Goal: Information Seeking & Learning: Learn about a topic

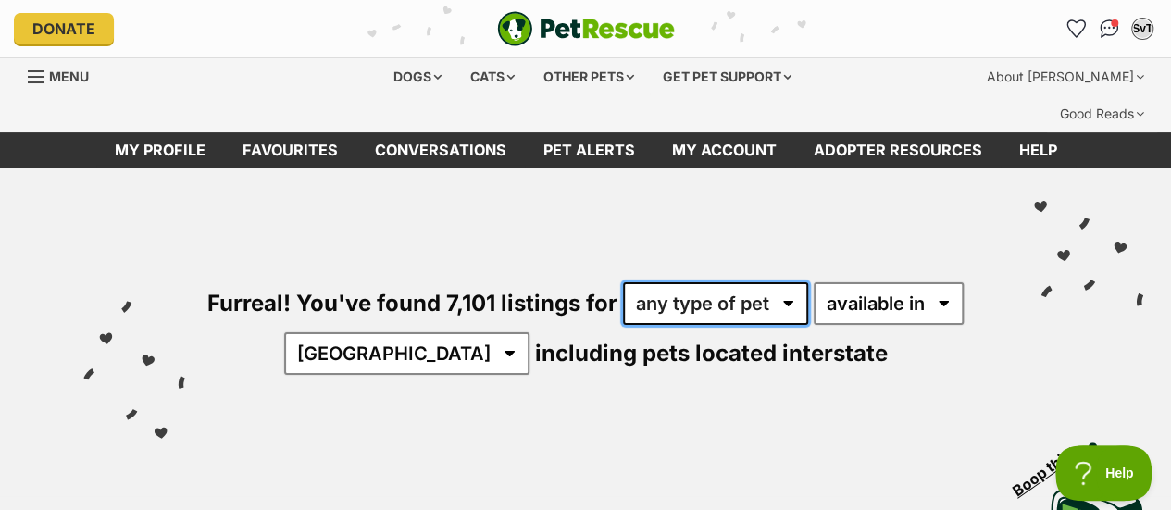
click at [782, 282] on select "any type of pet cats dogs other pets" at bounding box center [715, 303] width 185 height 43
select select "Cats"
click at [699, 282] on select "any type of pet cats dogs other pets" at bounding box center [715, 303] width 185 height 43
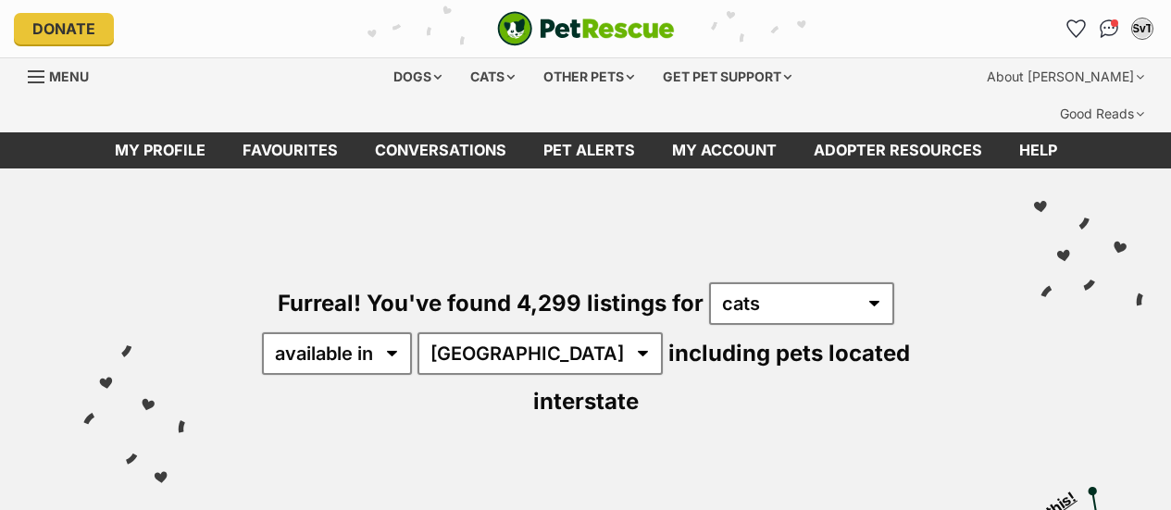
click at [529, 332] on select "Australia ACT NSW NT QLD SA TAS VIC WA" at bounding box center [540, 353] width 245 height 43
select select "VIC"
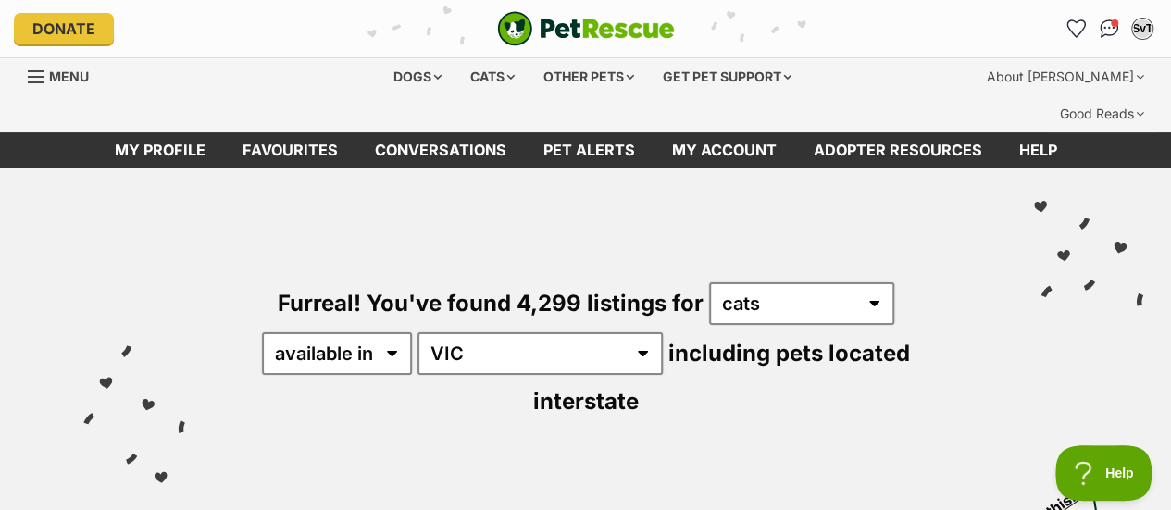
click at [420, 332] on select "Australia ACT NSW NT QLD SA TAS VIC WA" at bounding box center [540, 353] width 245 height 43
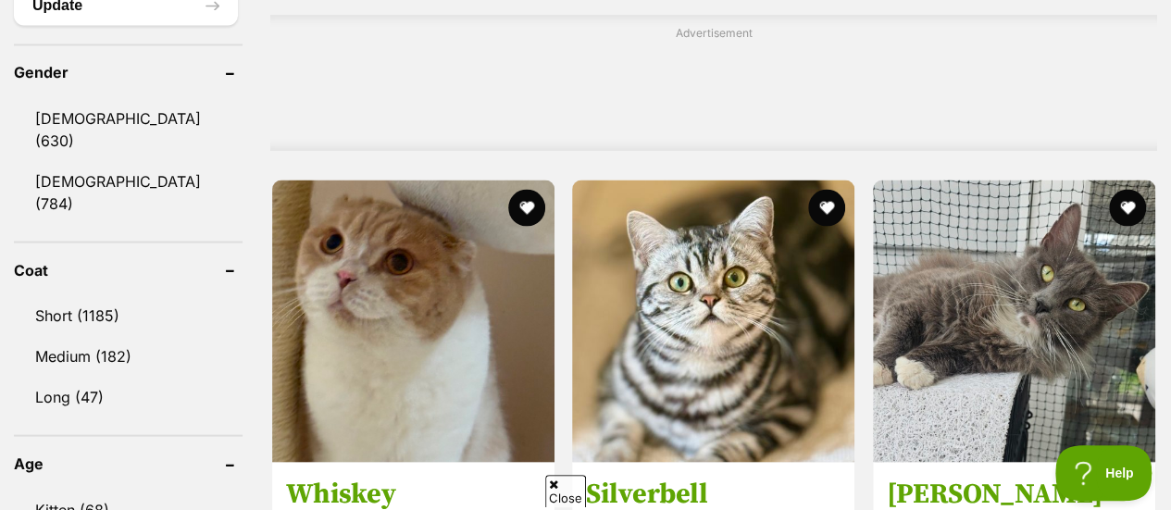
scroll to position [1664, 0]
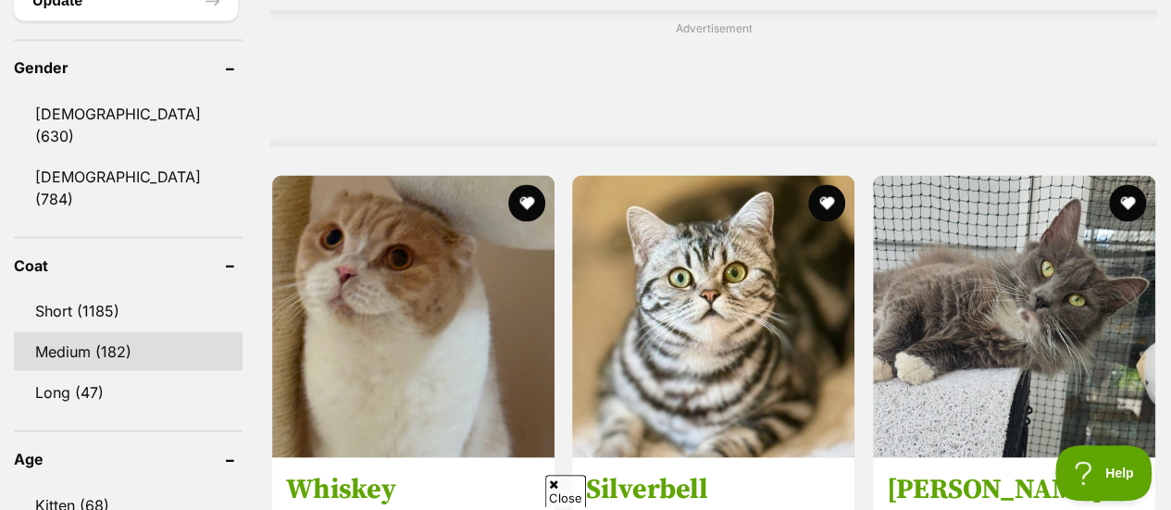
click at [130, 332] on link "Medium (182)" at bounding box center [128, 351] width 229 height 39
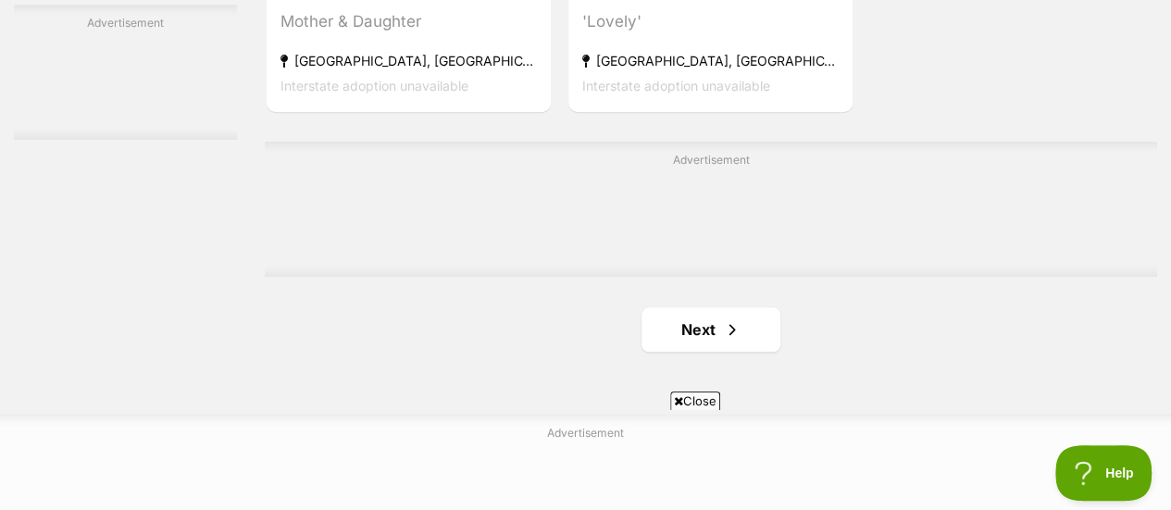
scroll to position [4342, 0]
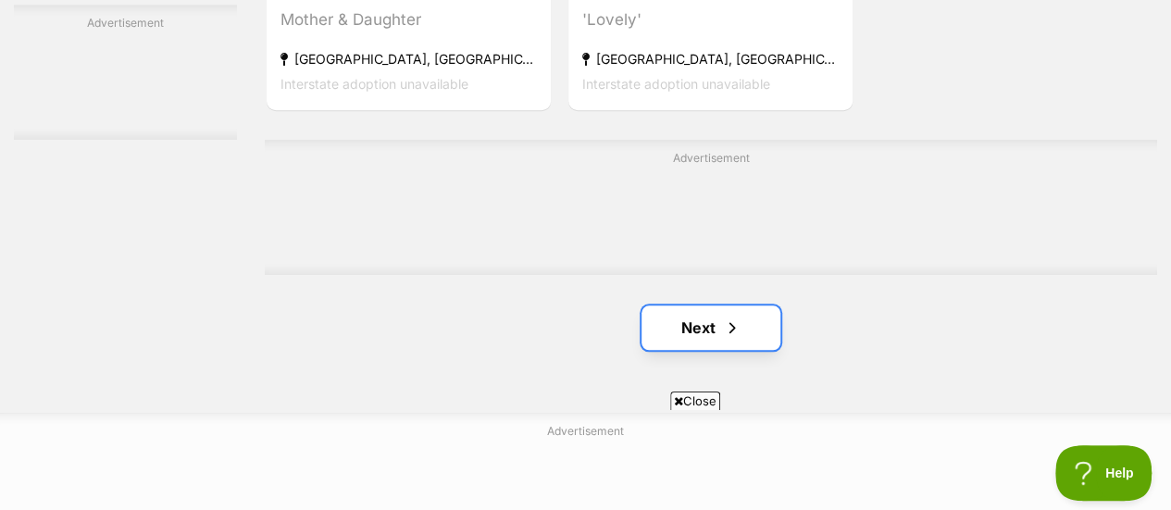
click at [683, 306] on link "Next" at bounding box center [711, 328] width 139 height 44
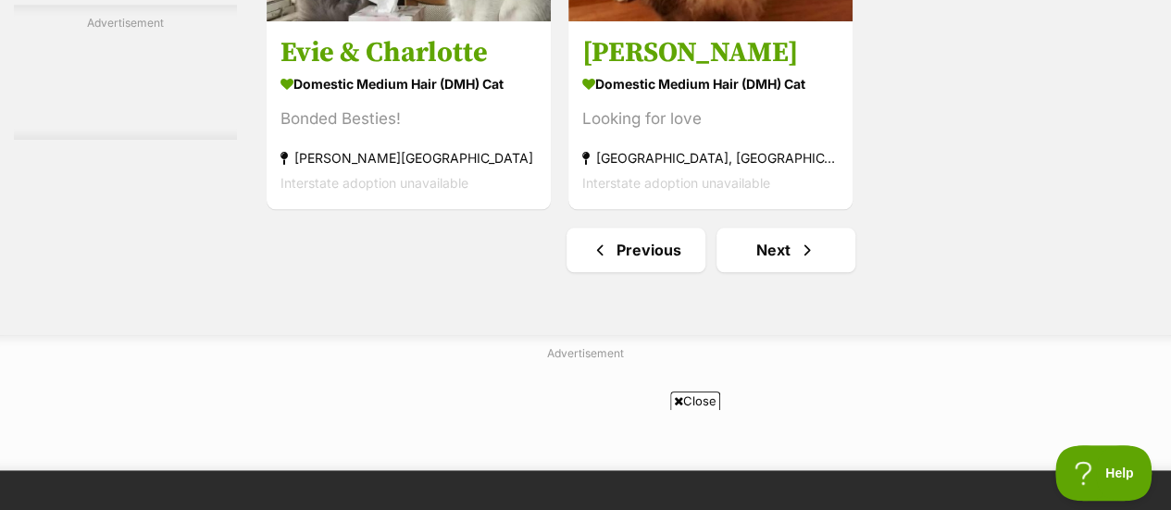
scroll to position [4421, 0]
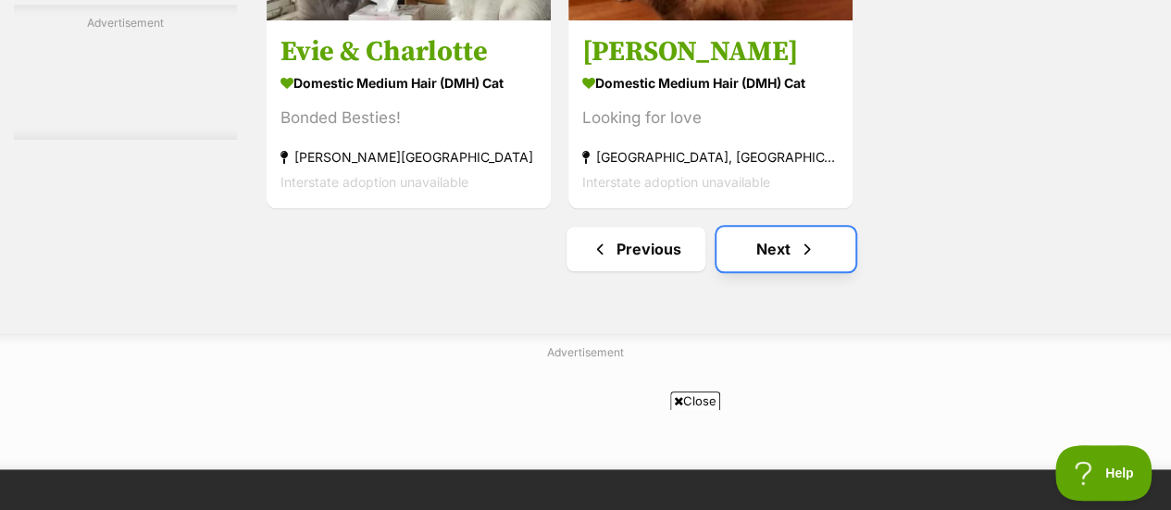
click at [777, 227] on link "Next" at bounding box center [786, 249] width 139 height 44
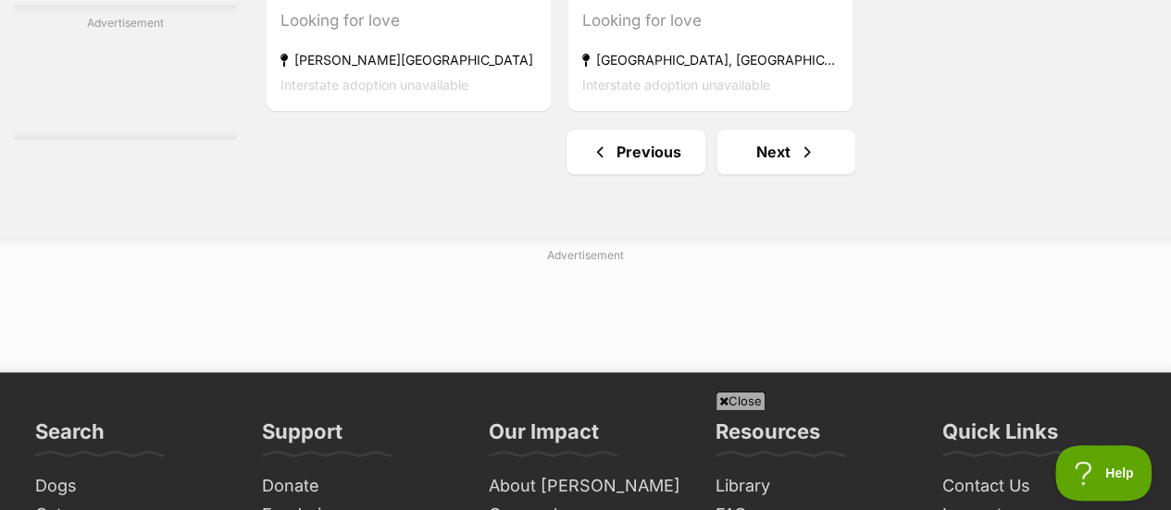
scroll to position [4701, 0]
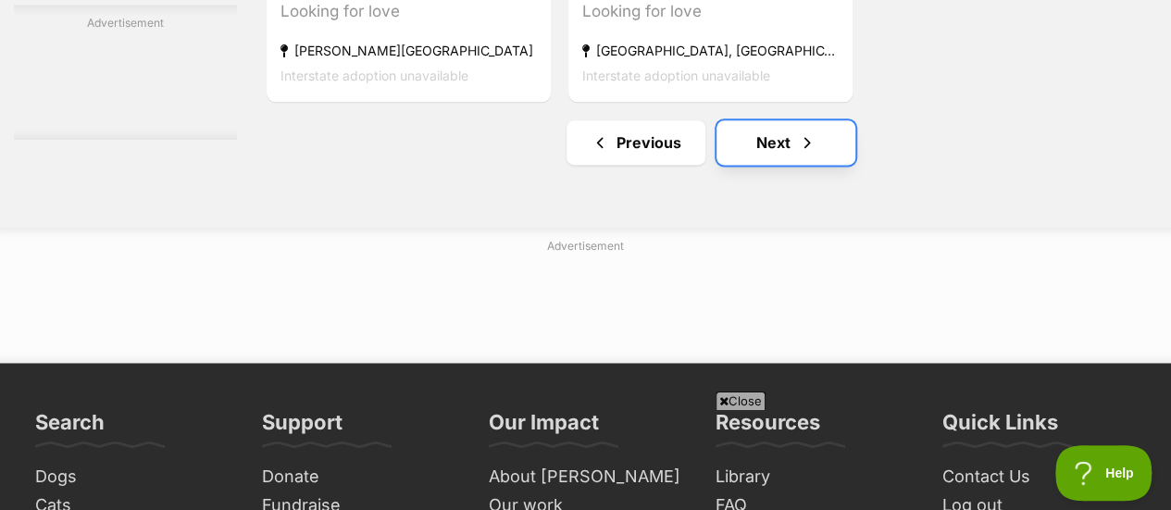
click at [779, 120] on link "Next" at bounding box center [786, 142] width 139 height 44
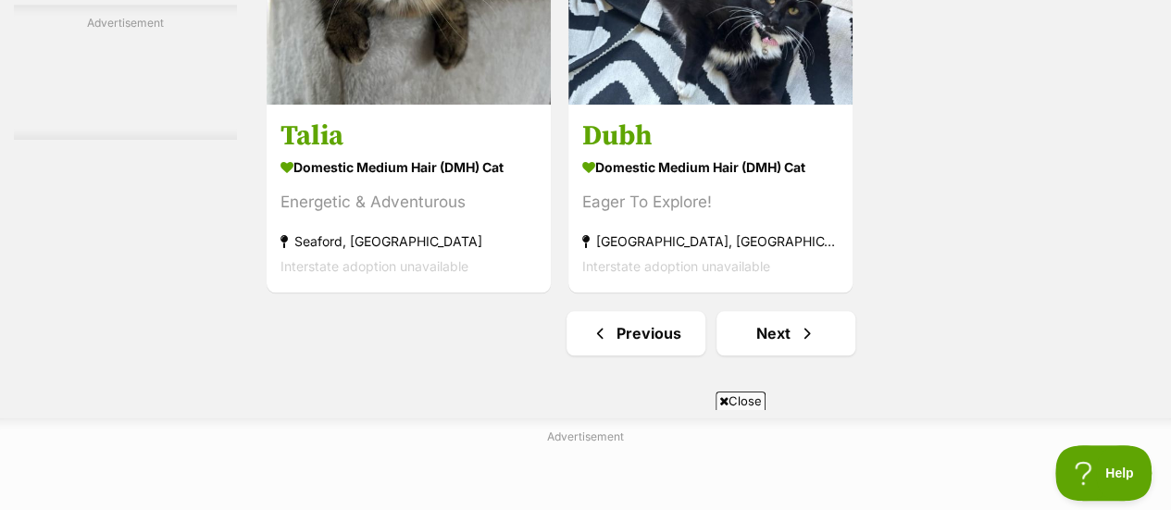
scroll to position [4343, 0]
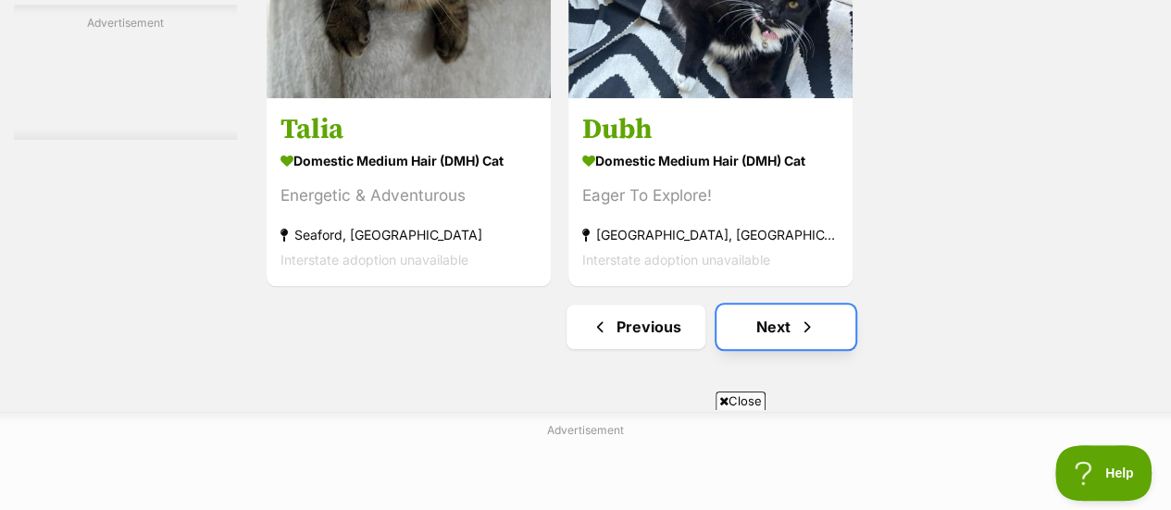
click at [782, 305] on link "Next" at bounding box center [786, 327] width 139 height 44
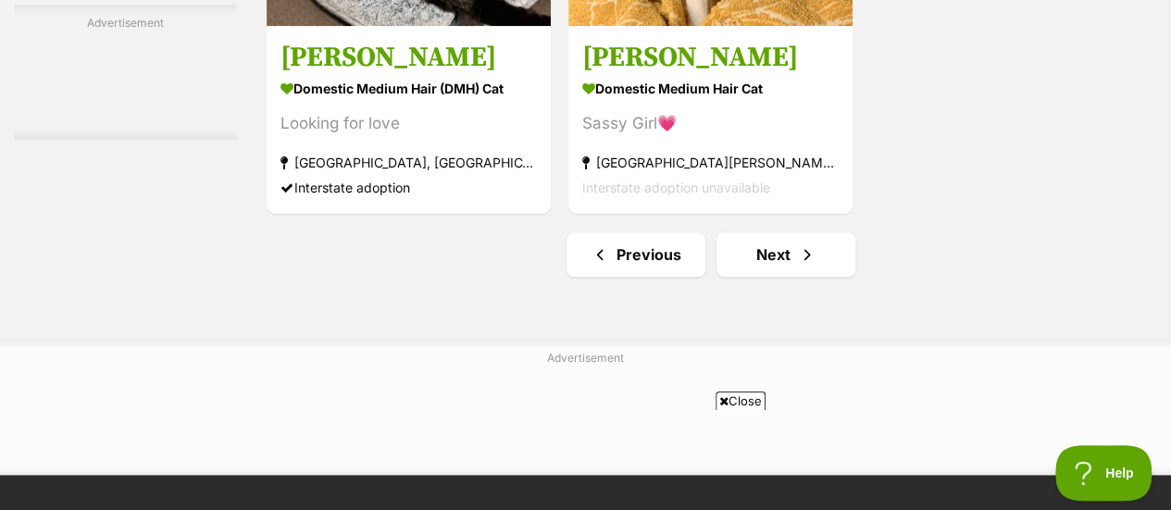
scroll to position [4387, 0]
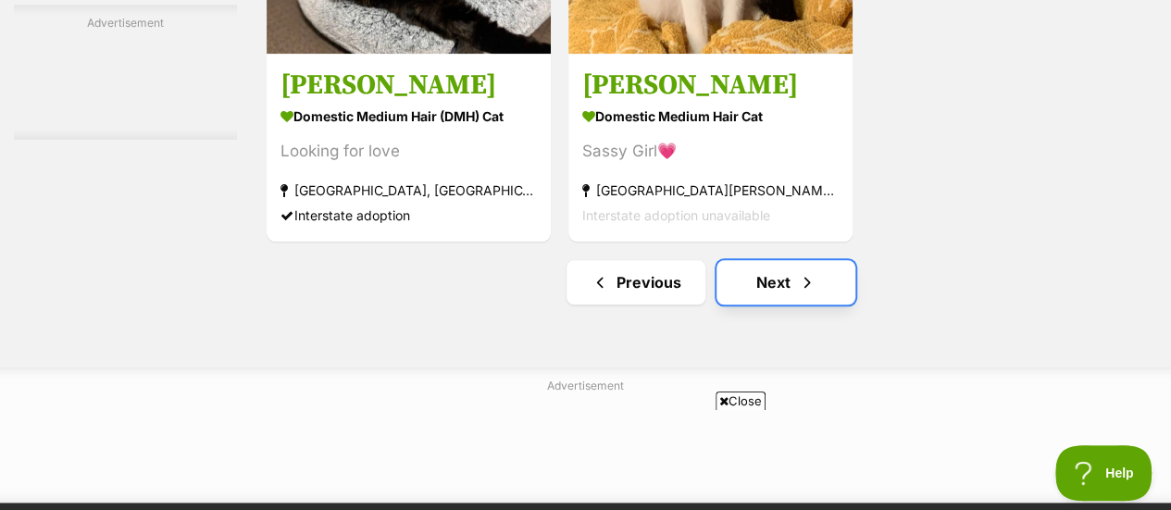
click at [781, 260] on link "Next" at bounding box center [786, 282] width 139 height 44
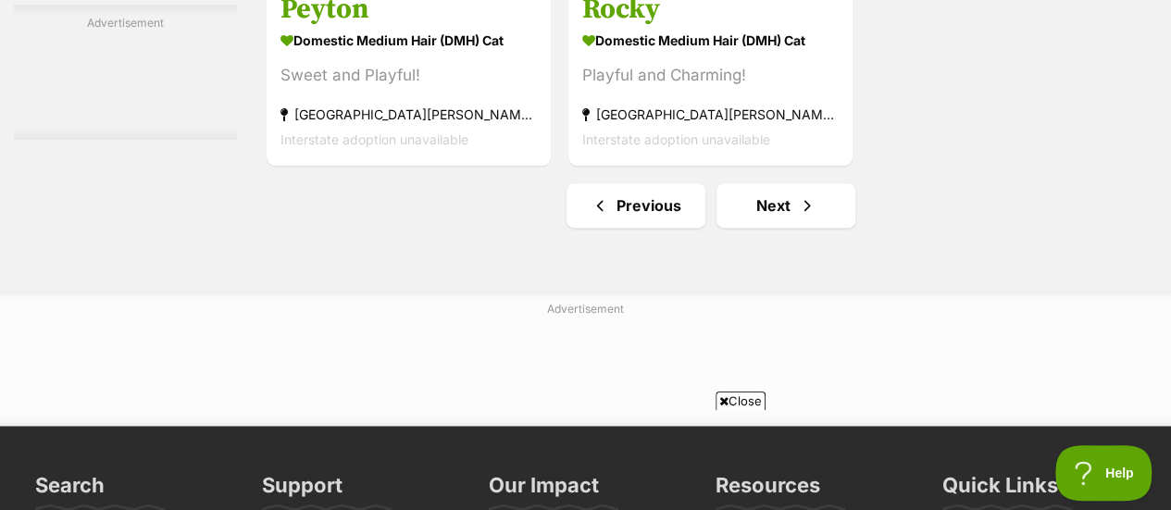
scroll to position [4643, 0]
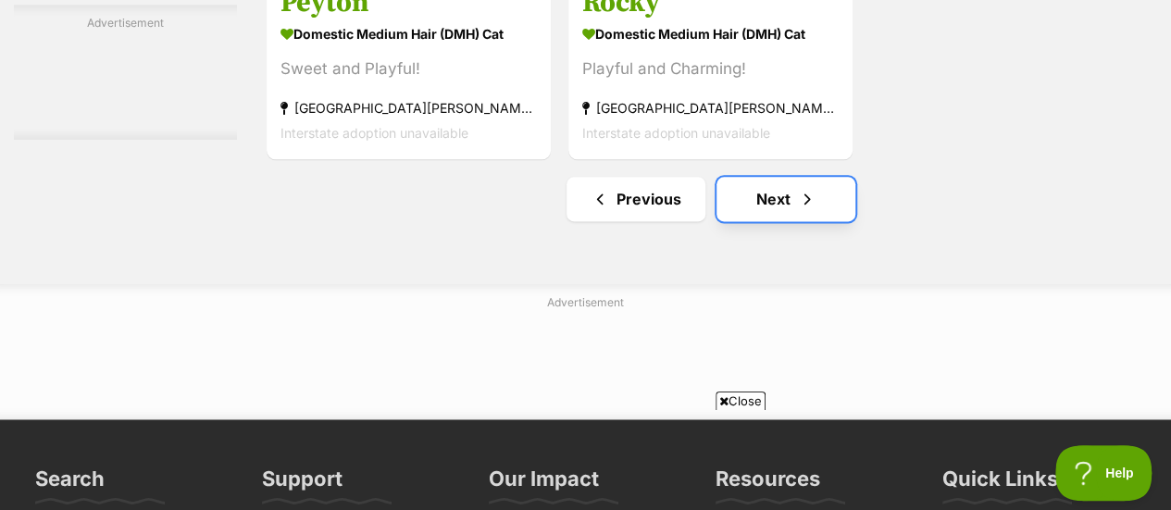
click at [787, 177] on link "Next" at bounding box center [786, 199] width 139 height 44
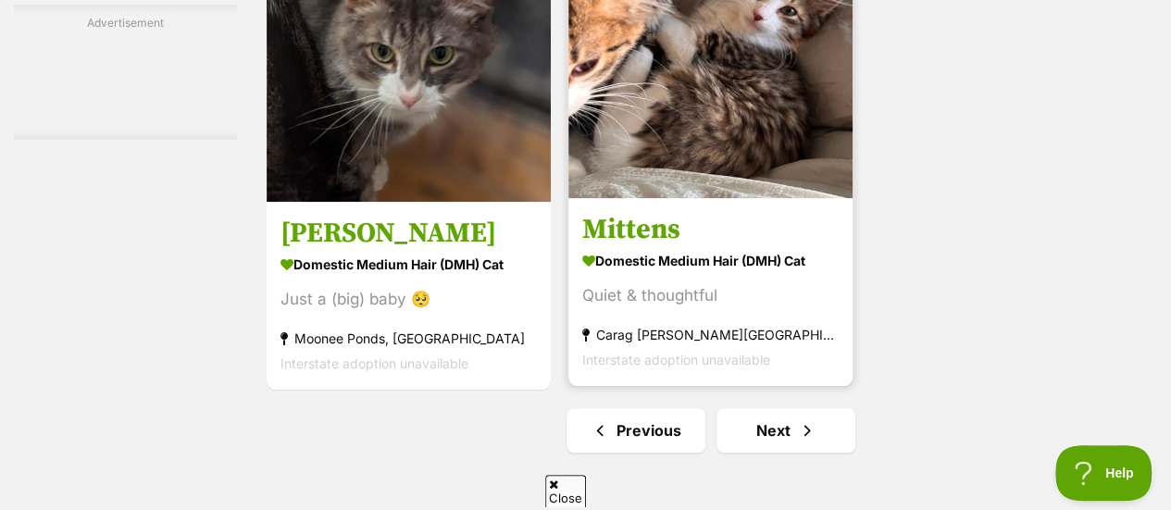
scroll to position [4240, 0]
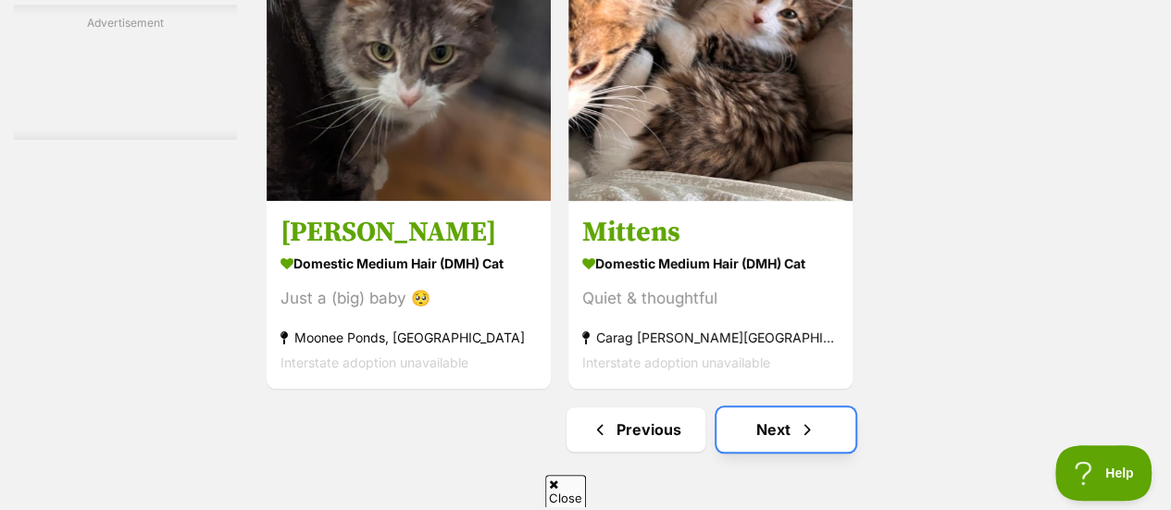
click at [795, 407] on link "Next" at bounding box center [786, 429] width 139 height 44
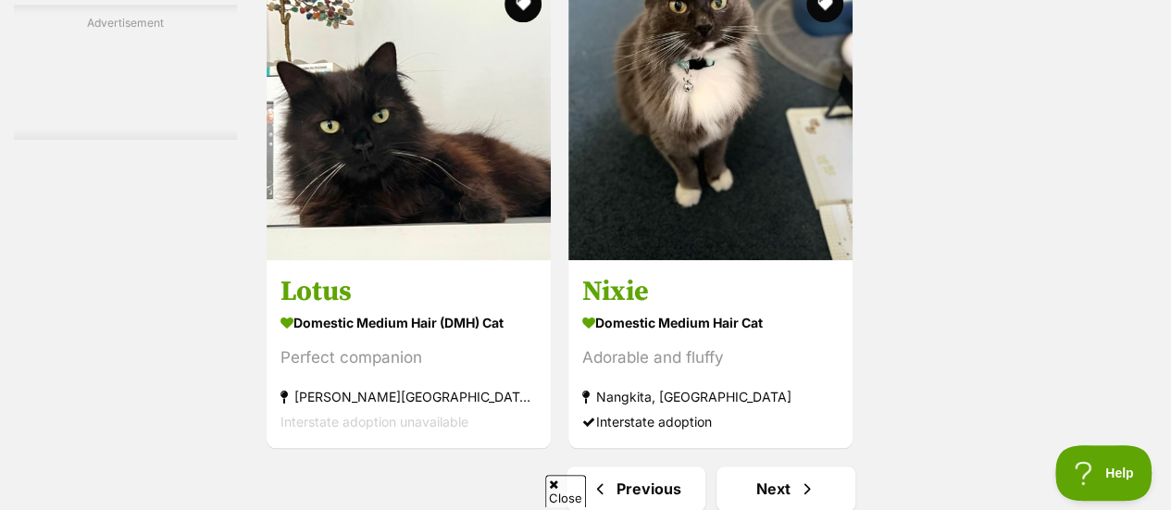
scroll to position [4183, 0]
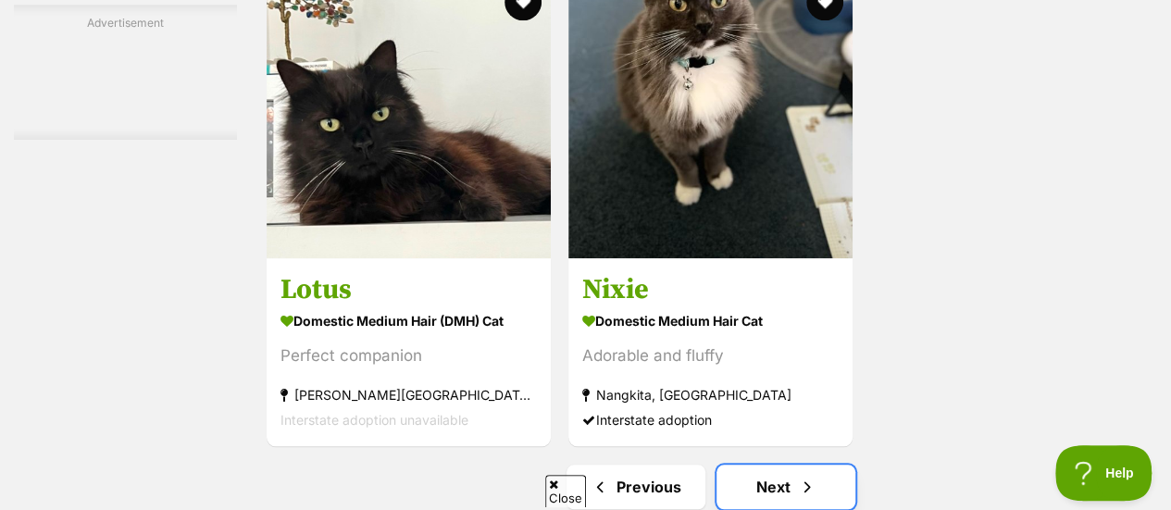
click at [780, 465] on link "Next" at bounding box center [786, 487] width 139 height 44
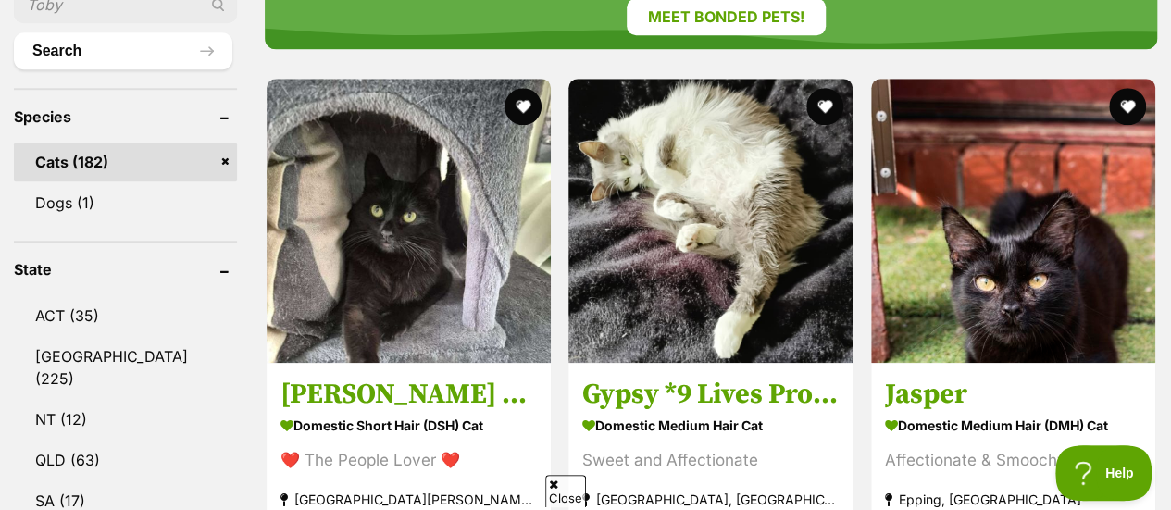
scroll to position [787, 0]
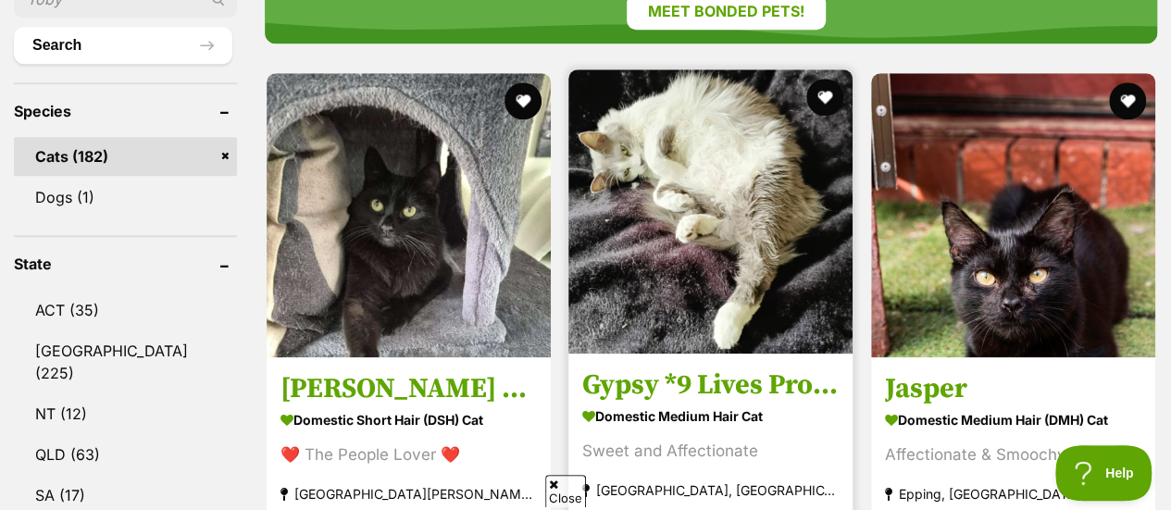
click at [754, 132] on img at bounding box center [711, 211] width 284 height 284
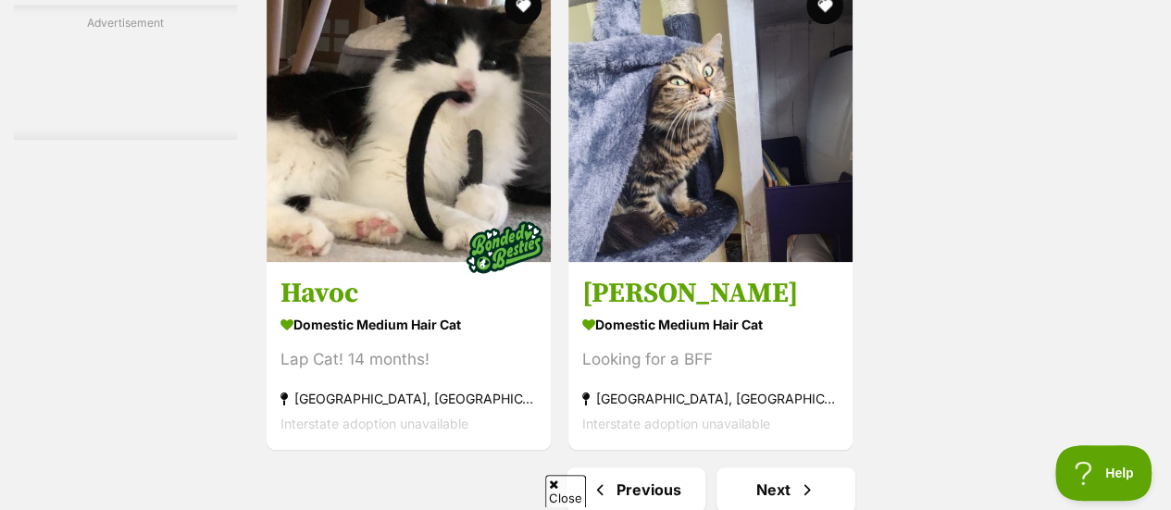
scroll to position [4353, 0]
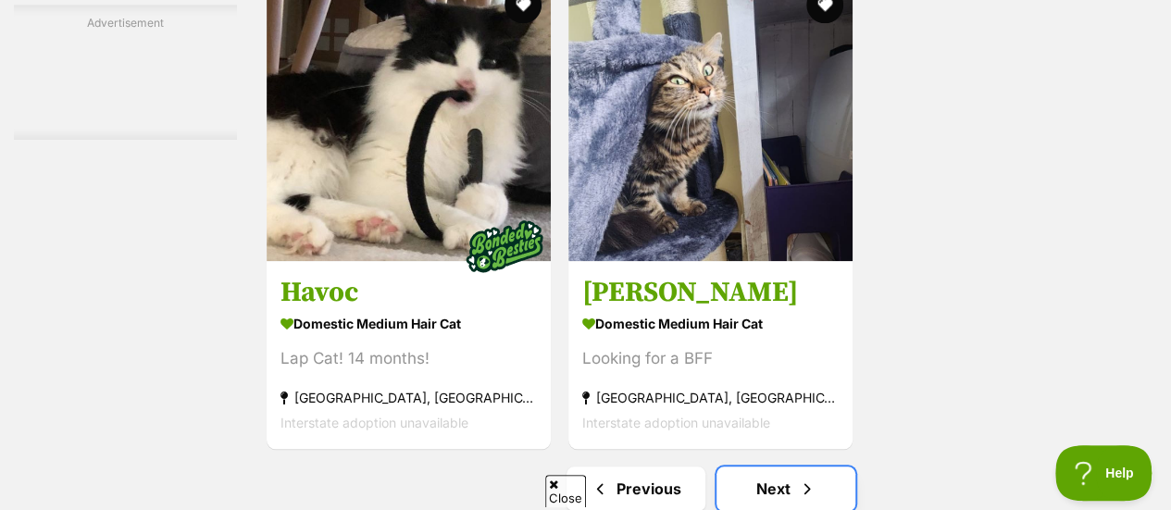
click at [812, 478] on span "Next page" at bounding box center [807, 489] width 19 height 22
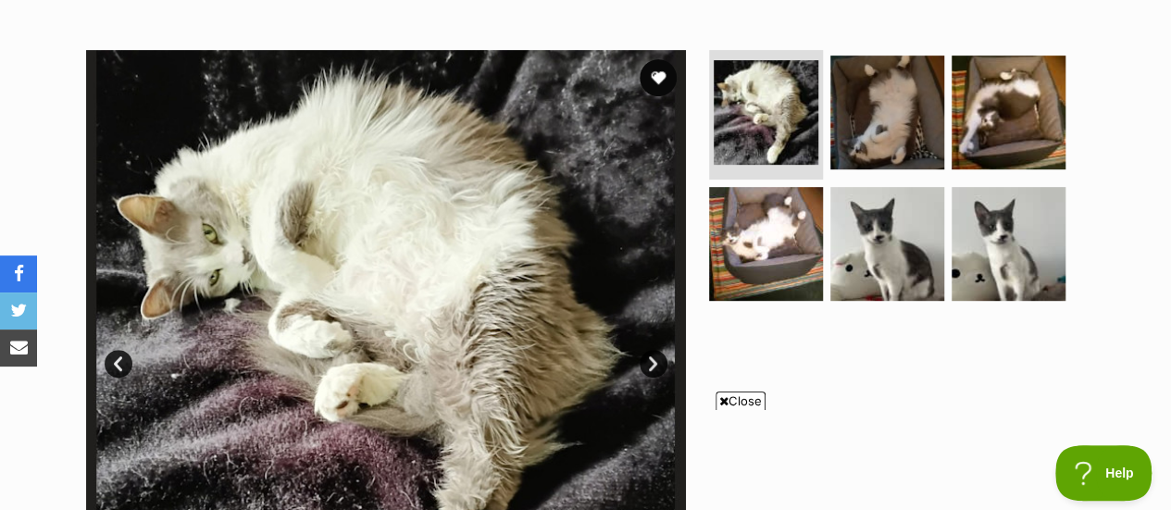
scroll to position [374, 0]
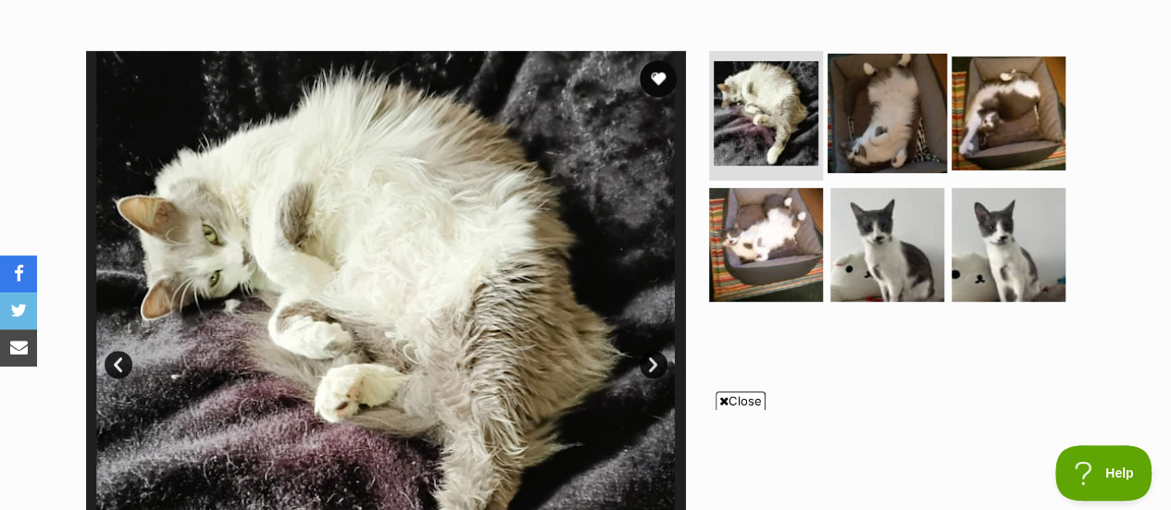
click at [857, 105] on img at bounding box center [887, 113] width 119 height 119
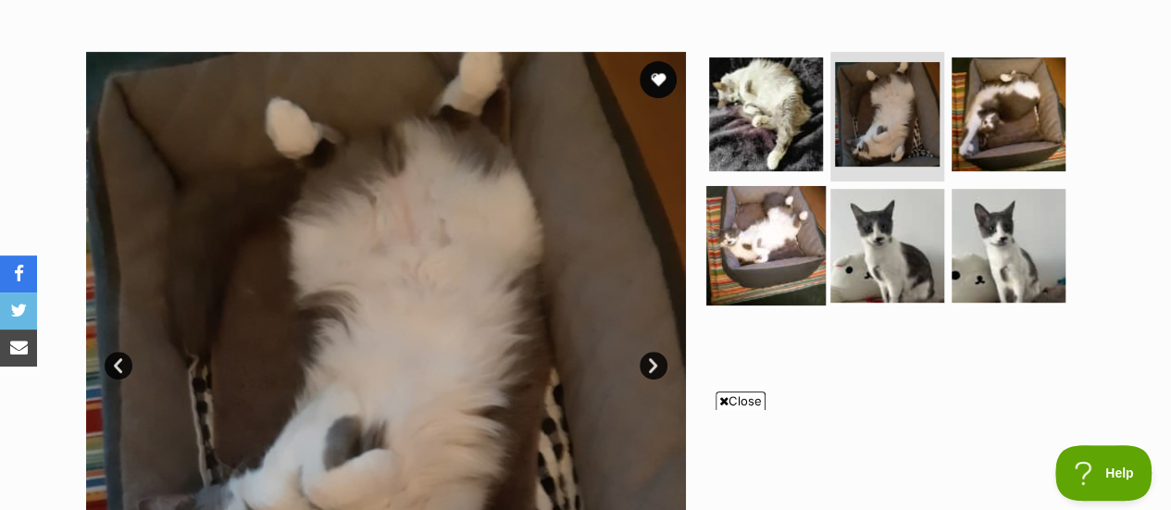
scroll to position [372, 0]
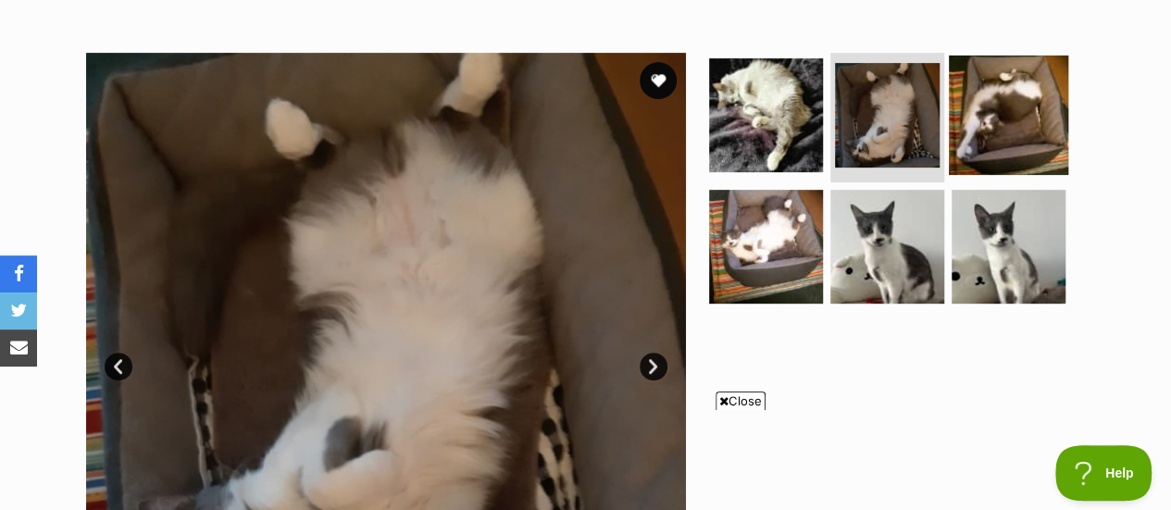
click at [1022, 69] on img at bounding box center [1008, 115] width 119 height 119
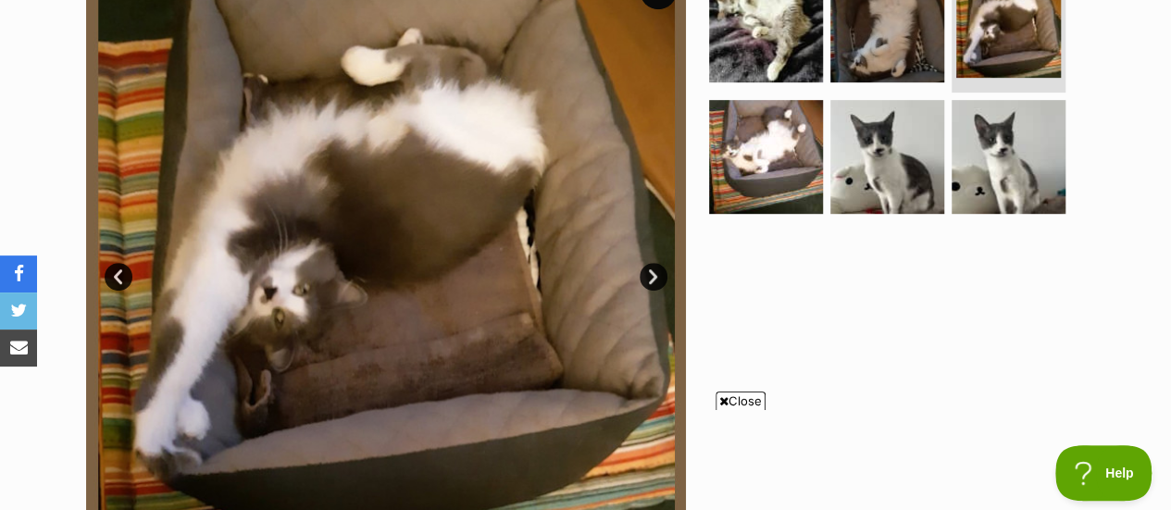
scroll to position [469, 0]
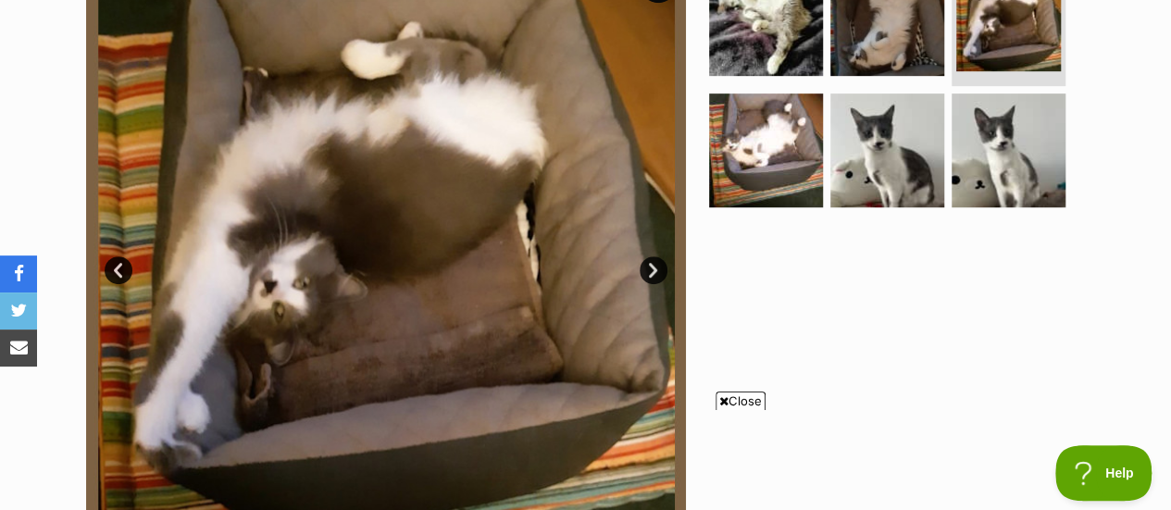
click at [647, 257] on link "Next" at bounding box center [654, 271] width 28 height 28
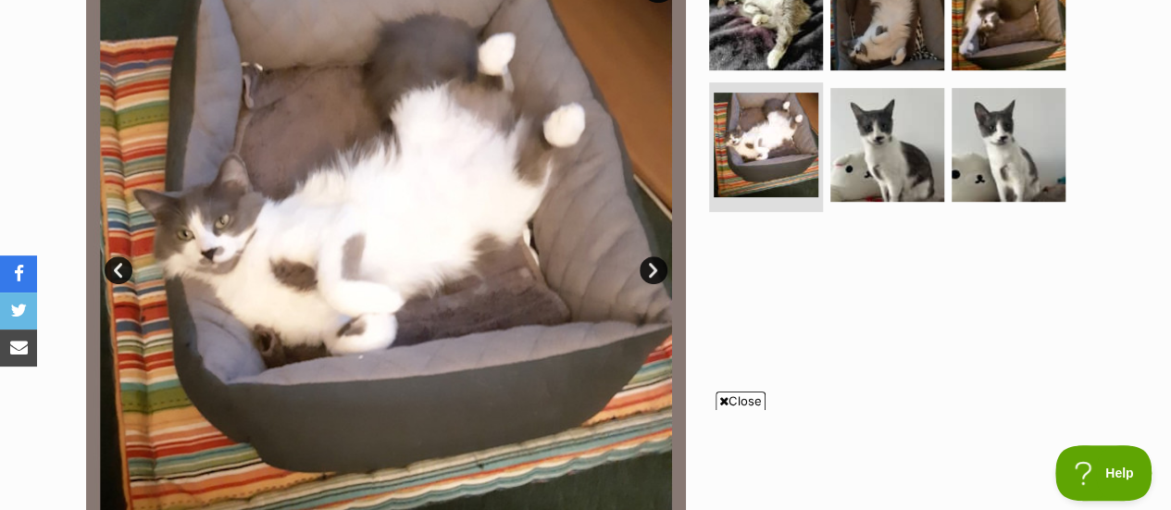
click at [647, 257] on link "Next" at bounding box center [654, 271] width 28 height 28
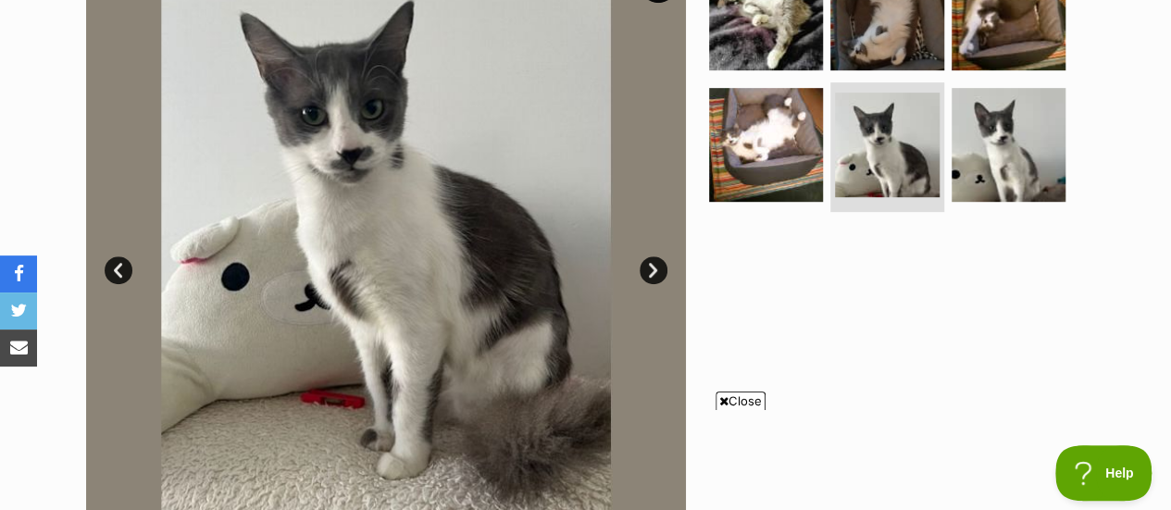
click at [647, 257] on link "Next" at bounding box center [654, 271] width 28 height 28
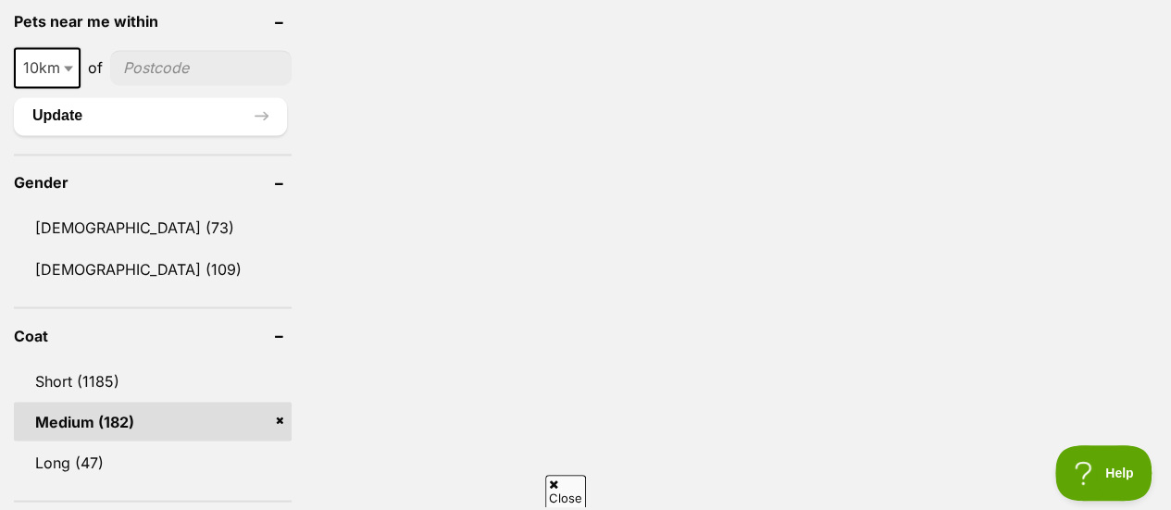
scroll to position [1488, 0]
click at [132, 400] on link "Medium (182)" at bounding box center [153, 419] width 278 height 39
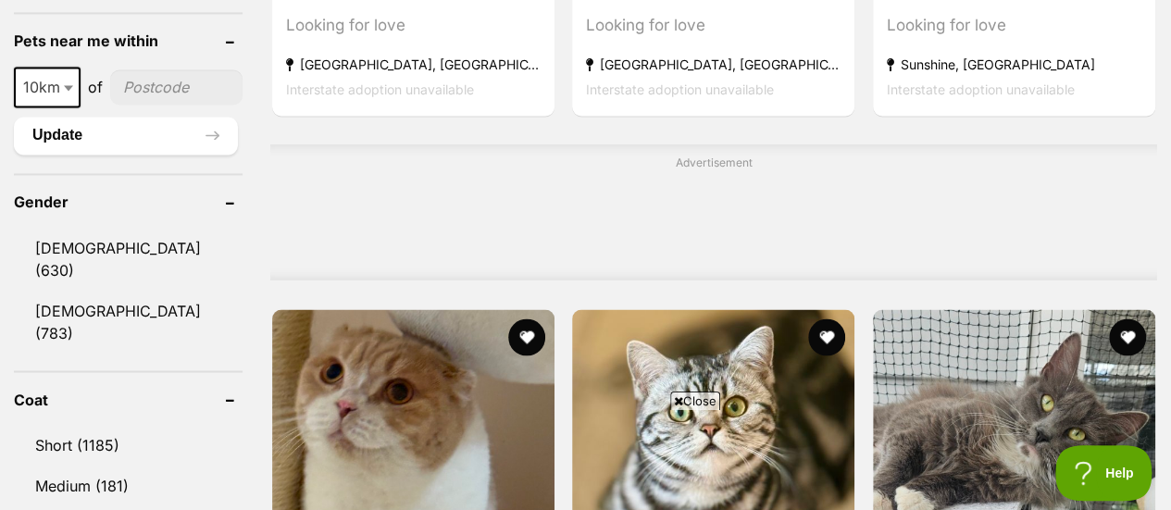
scroll to position [1525, 0]
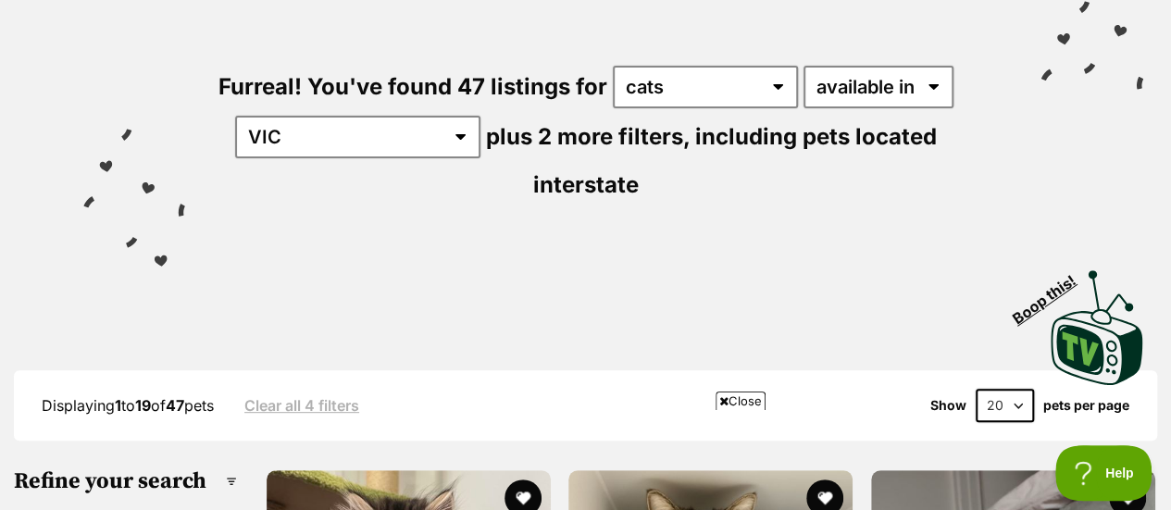
click at [1025, 389] on select "20 40 60" at bounding box center [1005, 405] width 58 height 33
select select "60"
click at [976, 389] on select "20 40 60" at bounding box center [1005, 405] width 58 height 33
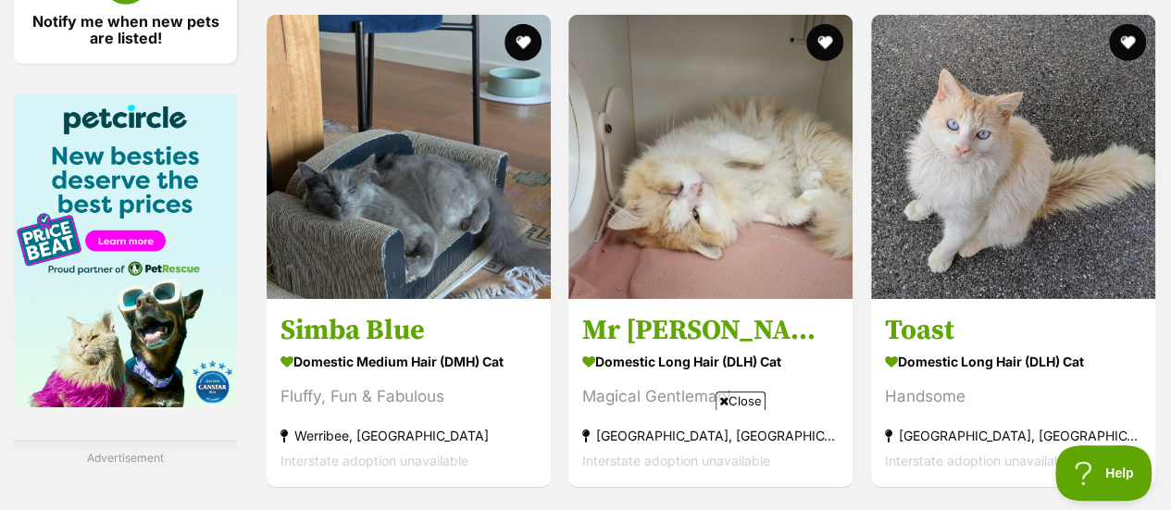
scroll to position [2984, 0]
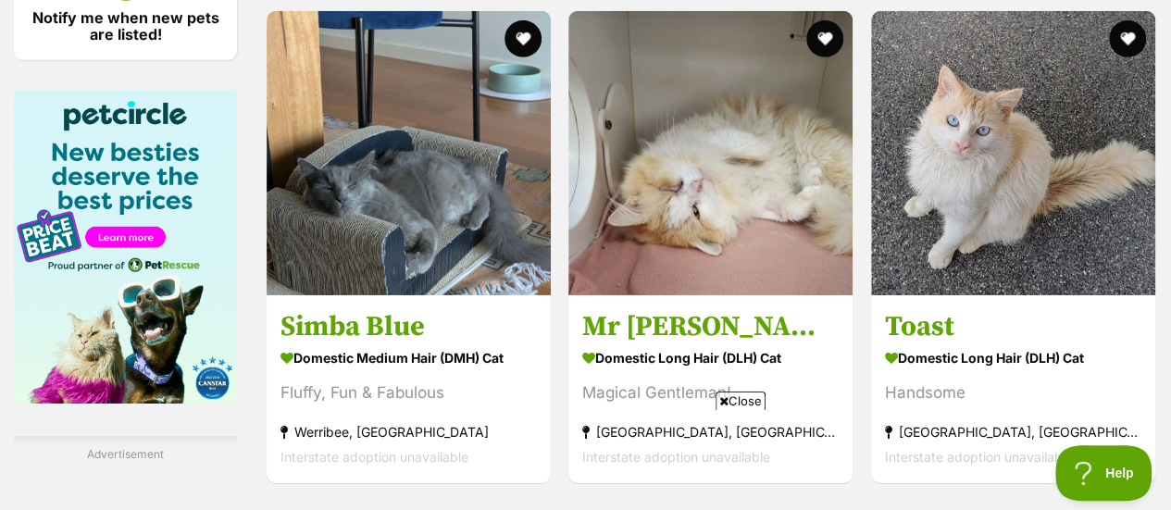
click at [874, 295] on link "Toast Domestic Long Hair (DLH) Cat Handsome Longwarry North, VIC Interstate ado…" at bounding box center [1013, 389] width 284 height 188
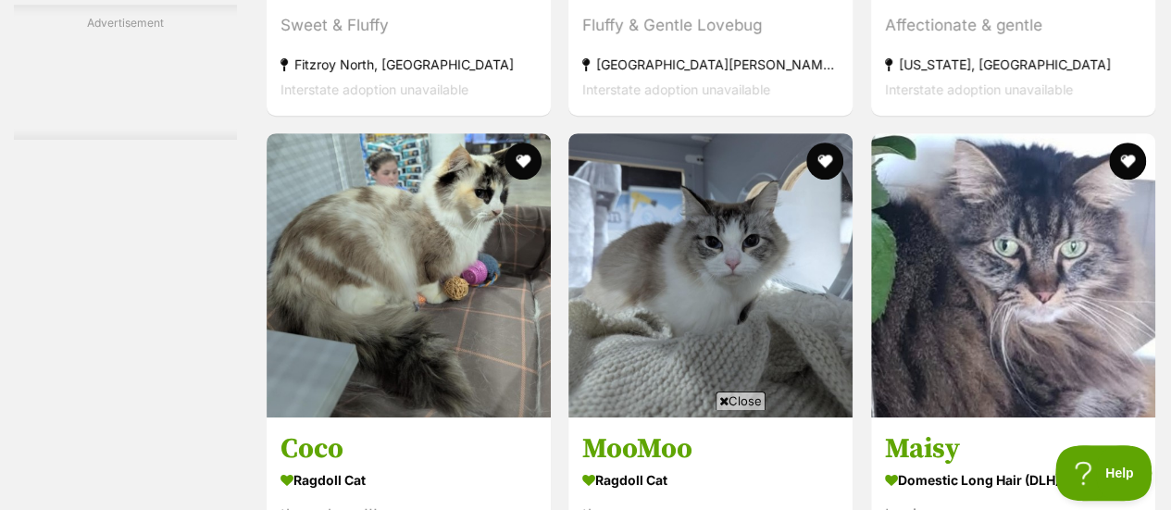
scroll to position [7479, 0]
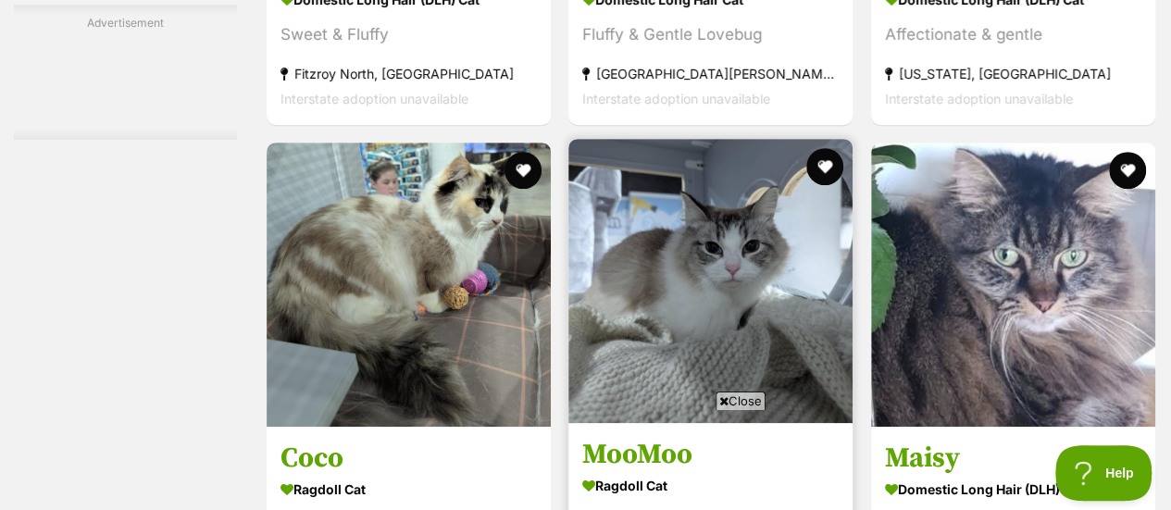
click at [679, 197] on img at bounding box center [711, 281] width 284 height 284
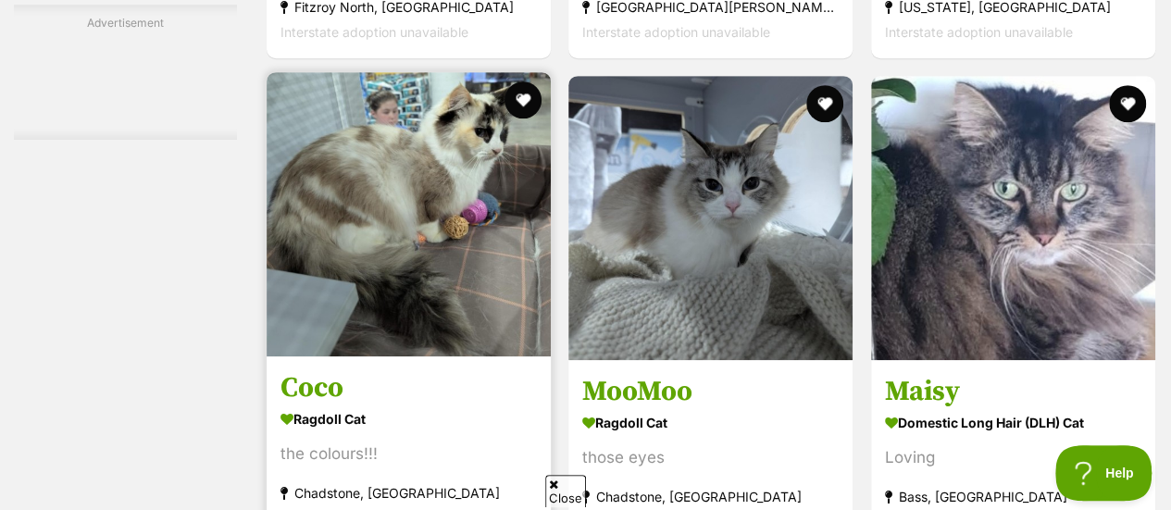
scroll to position [0, 0]
click at [415, 138] on img at bounding box center [409, 214] width 284 height 284
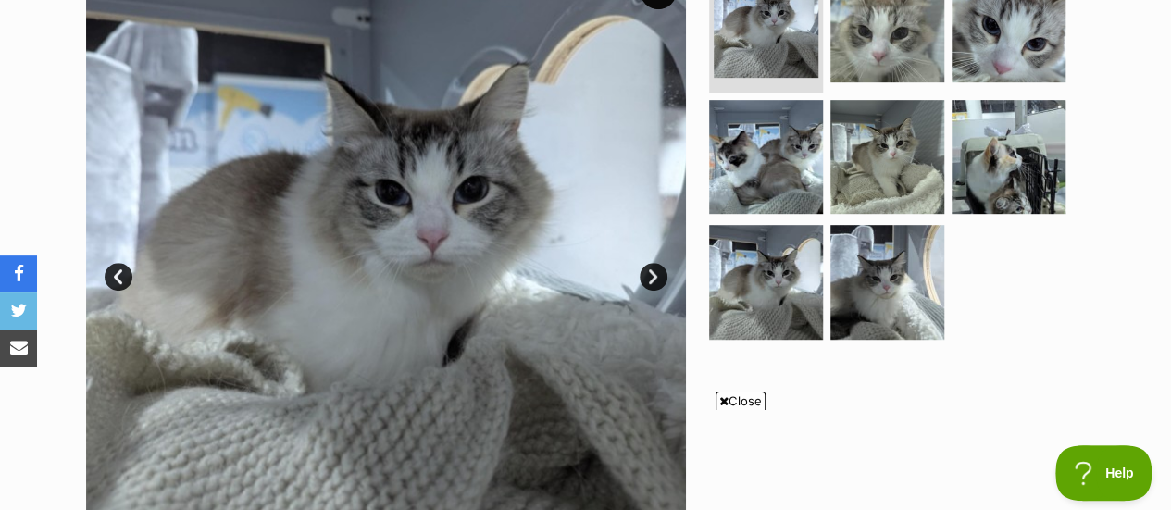
scroll to position [457, 0]
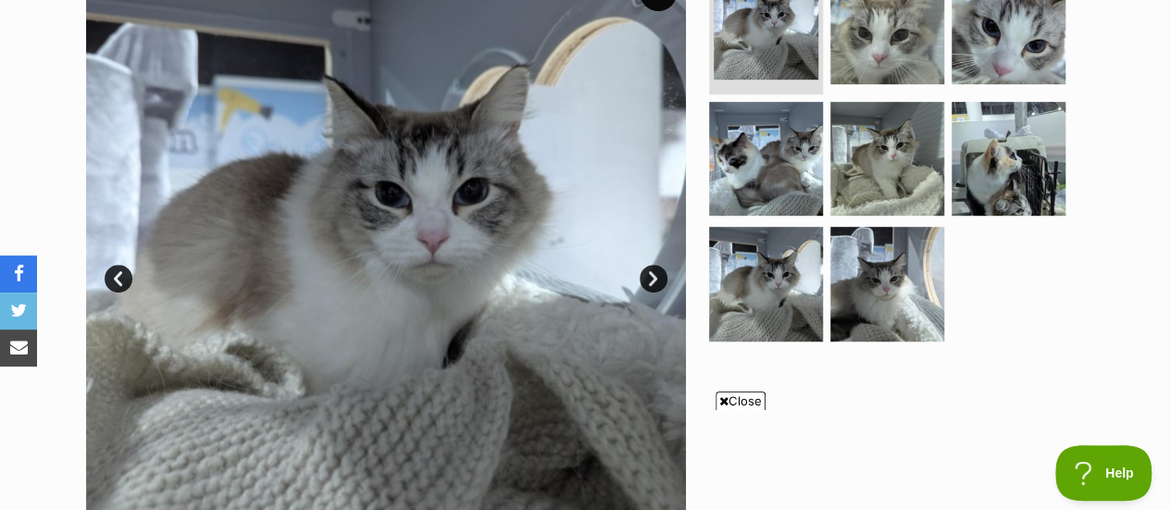
click at [656, 265] on link "Next" at bounding box center [654, 279] width 28 height 28
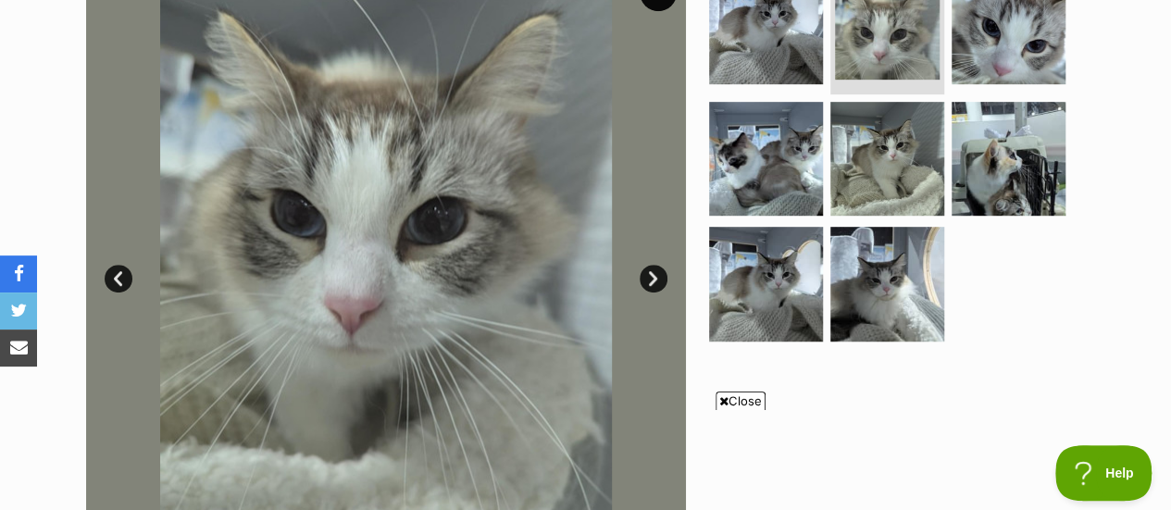
click at [656, 265] on link "Next" at bounding box center [654, 279] width 28 height 28
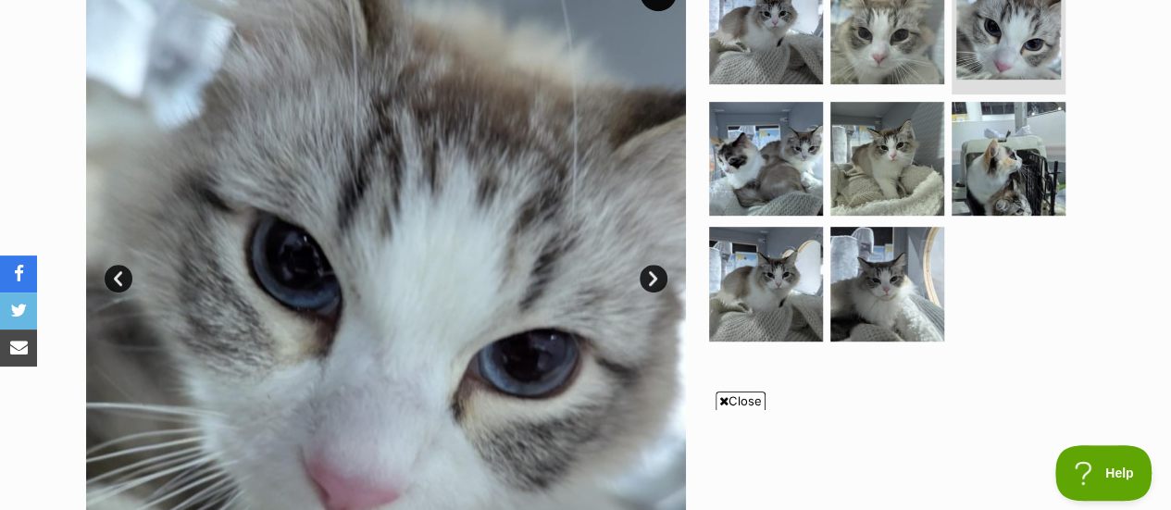
click at [656, 265] on link "Next" at bounding box center [654, 279] width 28 height 28
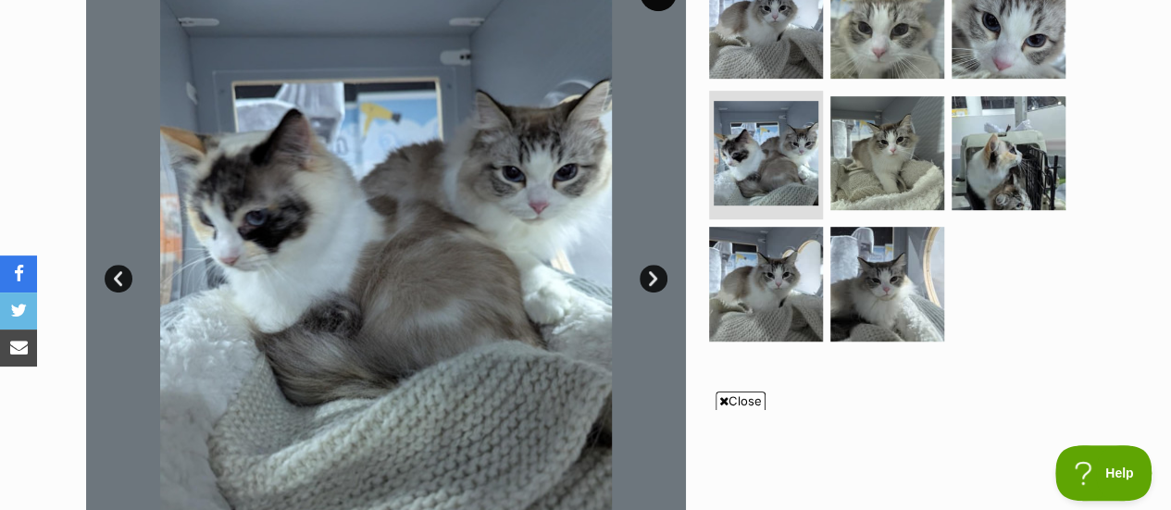
click at [656, 265] on link "Next" at bounding box center [654, 279] width 28 height 28
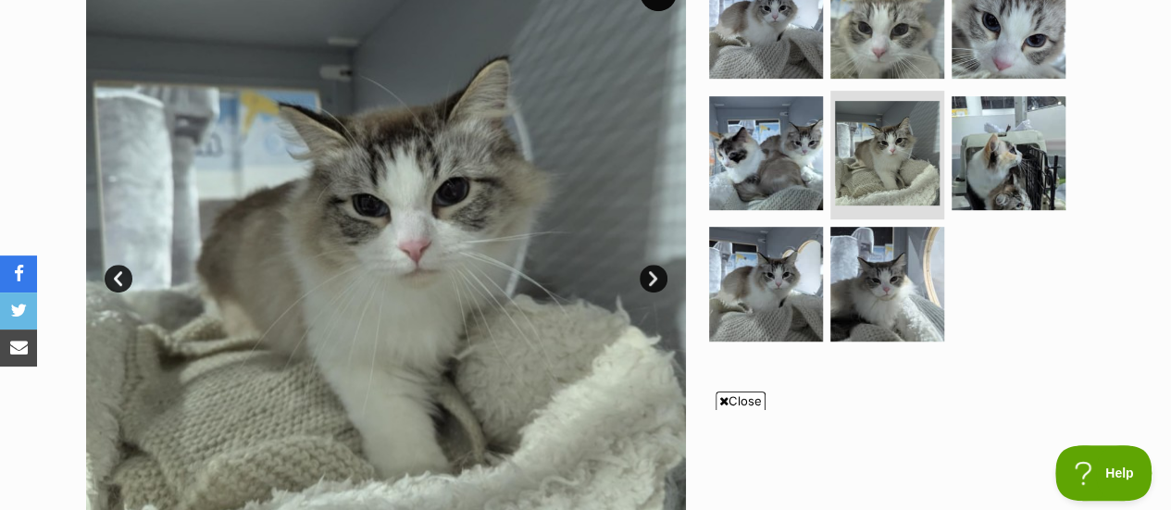
click at [656, 265] on link "Next" at bounding box center [654, 279] width 28 height 28
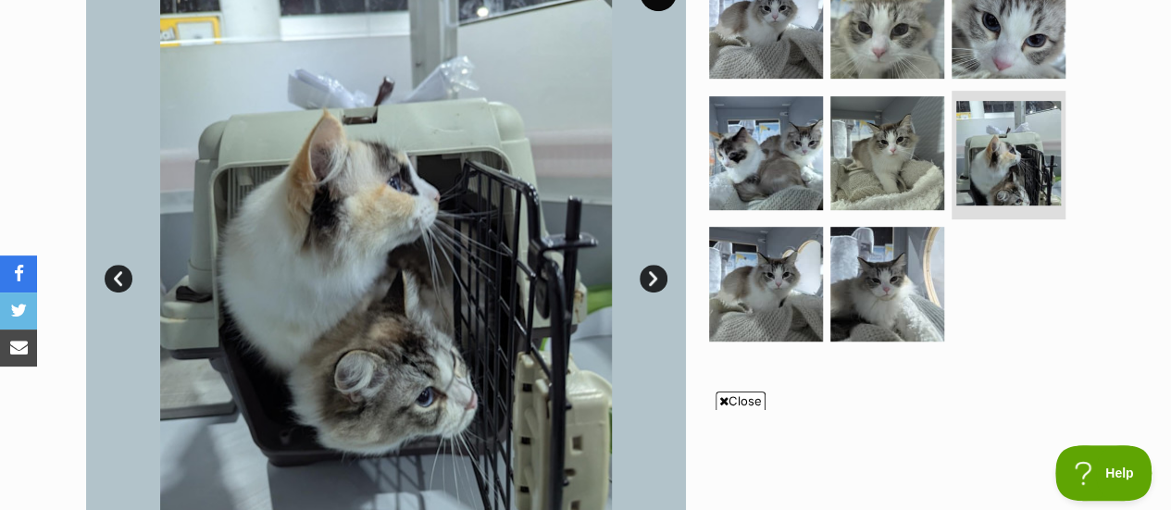
click at [656, 265] on link "Next" at bounding box center [654, 279] width 28 height 28
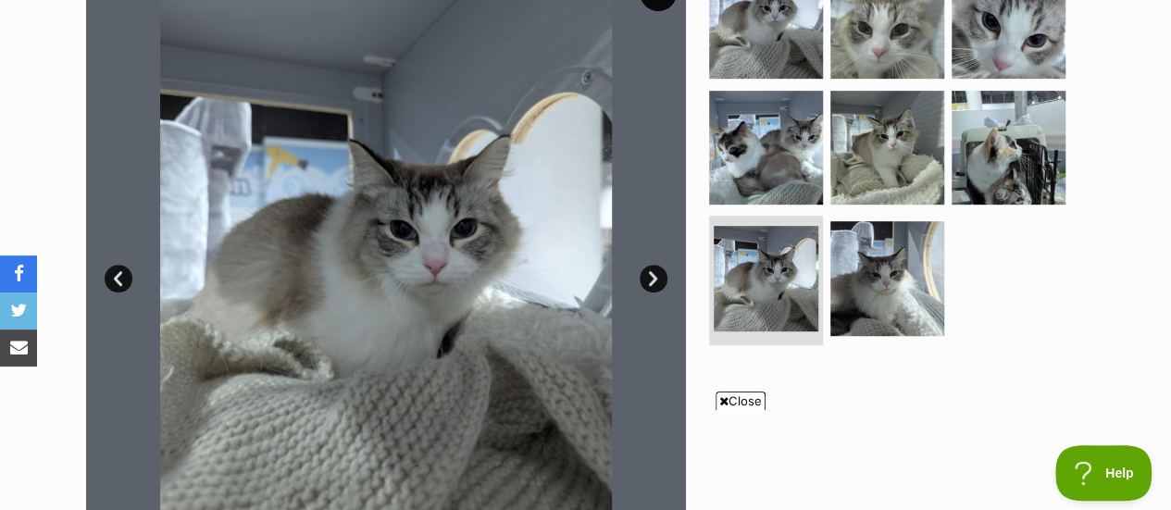
click at [656, 265] on link "Next" at bounding box center [654, 279] width 28 height 28
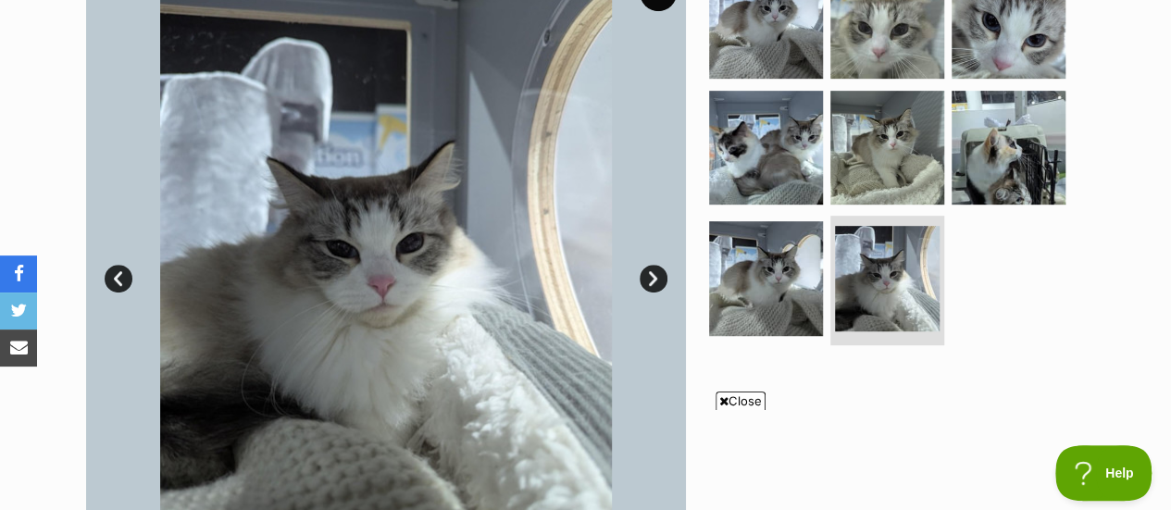
click at [656, 265] on link "Next" at bounding box center [654, 279] width 28 height 28
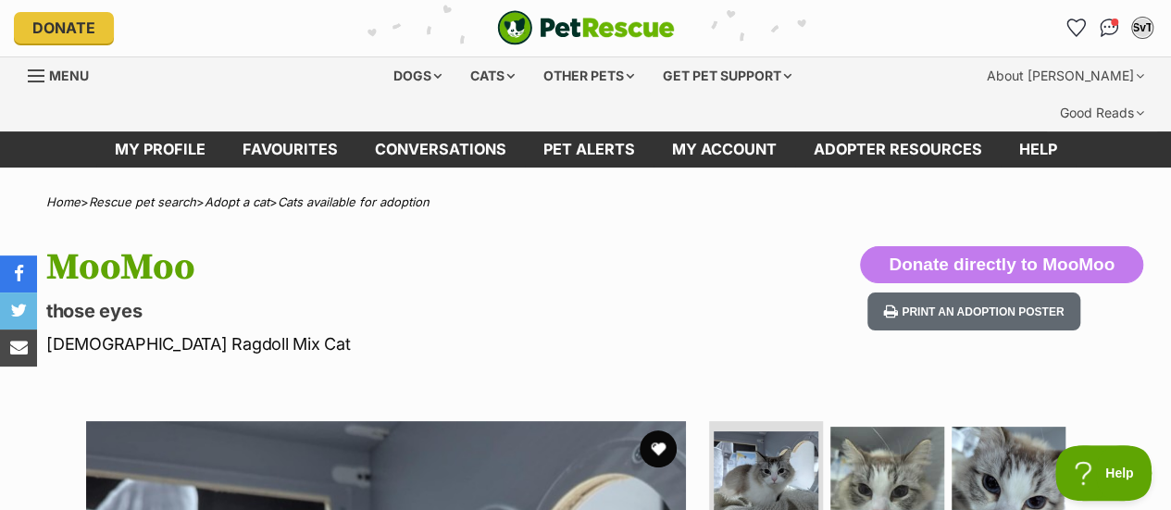
scroll to position [0, 0]
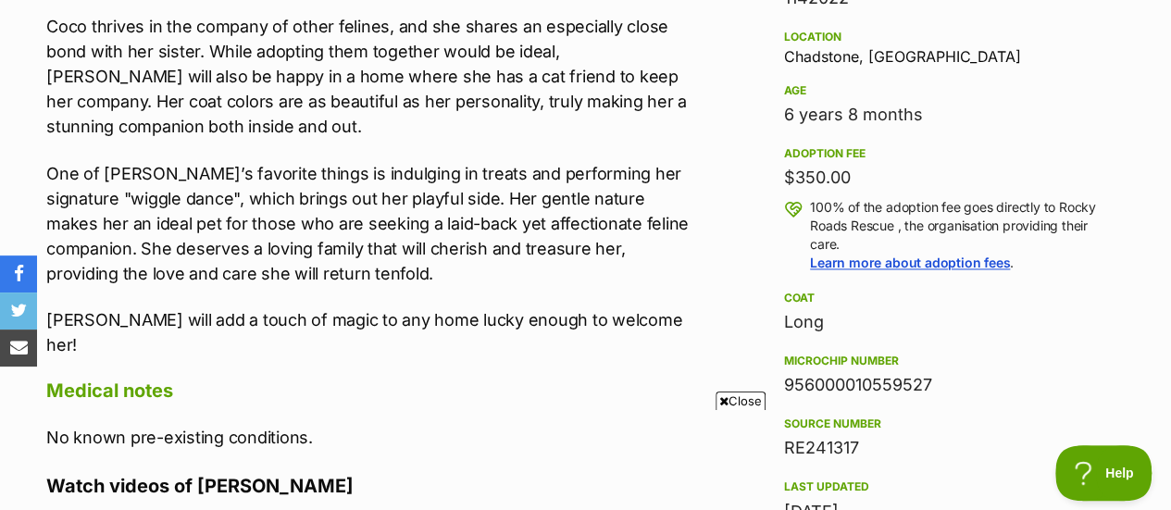
scroll to position [1245, 0]
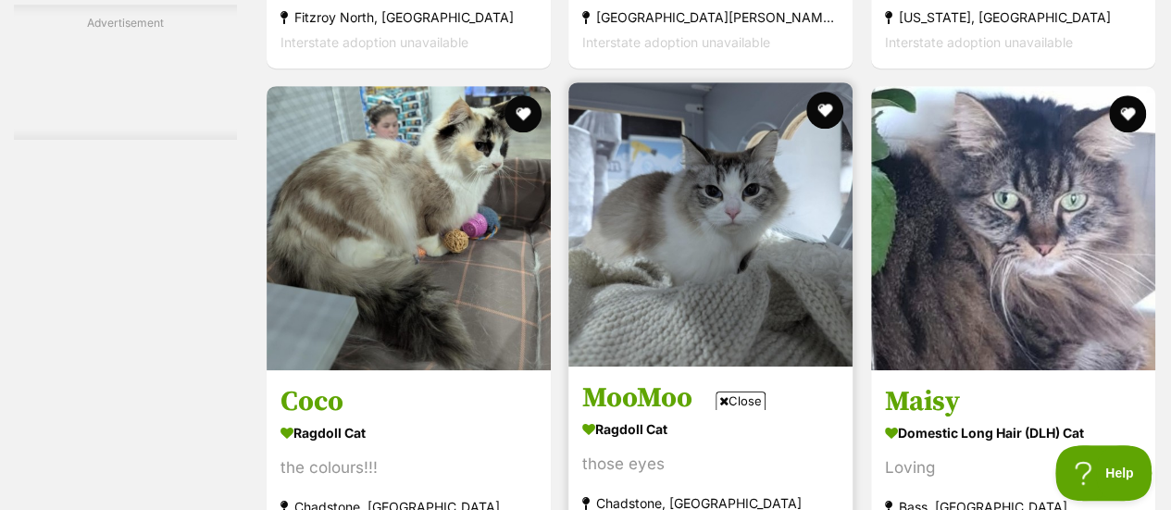
scroll to position [7530, 0]
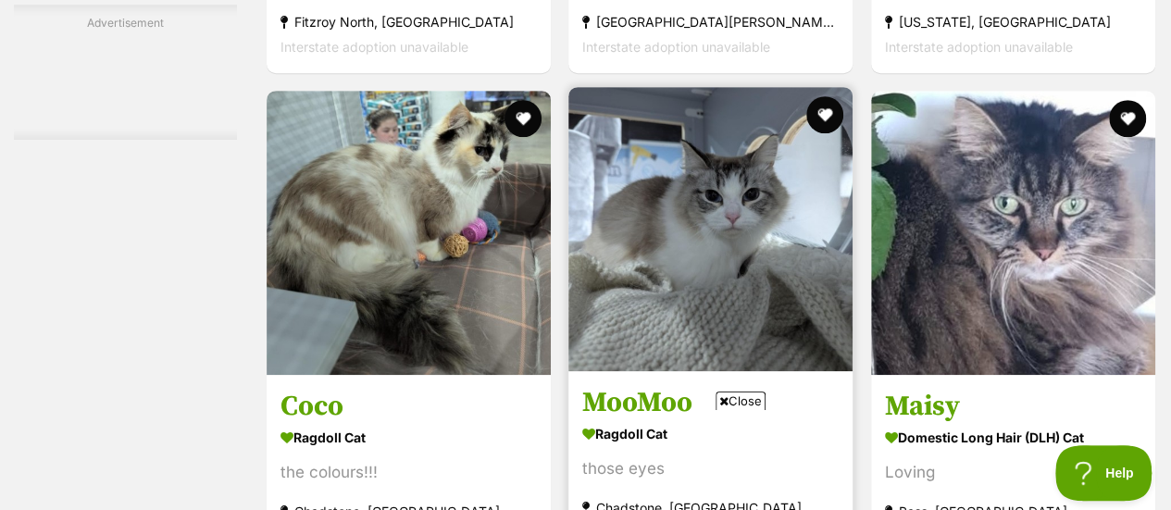
click at [759, 186] on img at bounding box center [711, 229] width 284 height 284
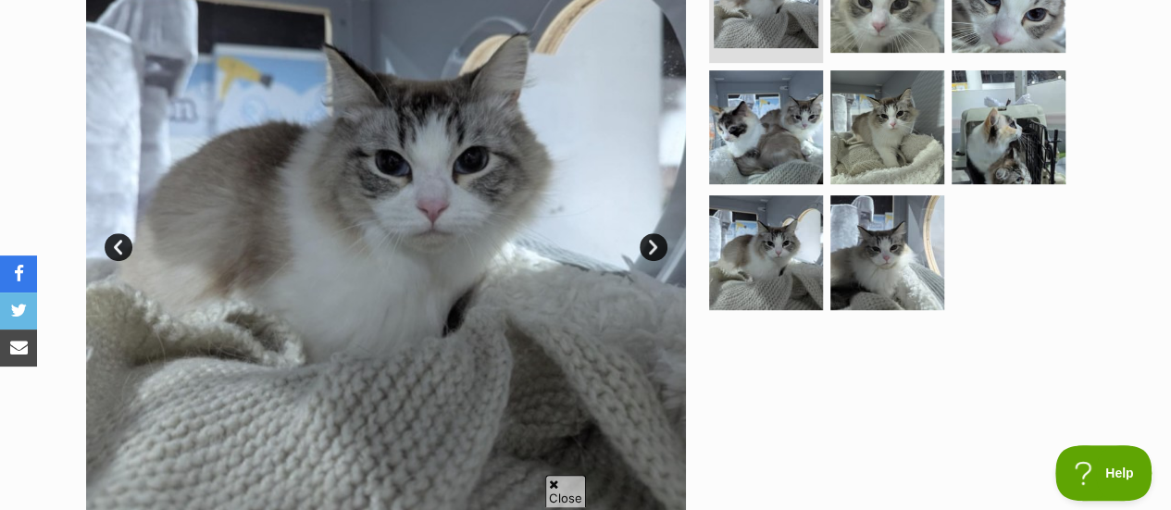
scroll to position [490, 0]
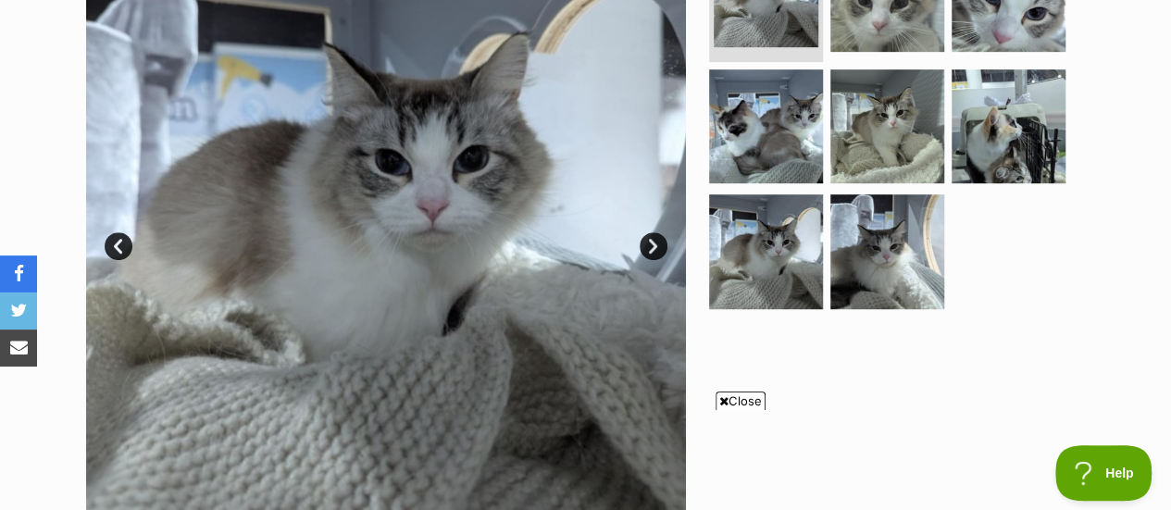
click at [644, 232] on link "Next" at bounding box center [654, 246] width 28 height 28
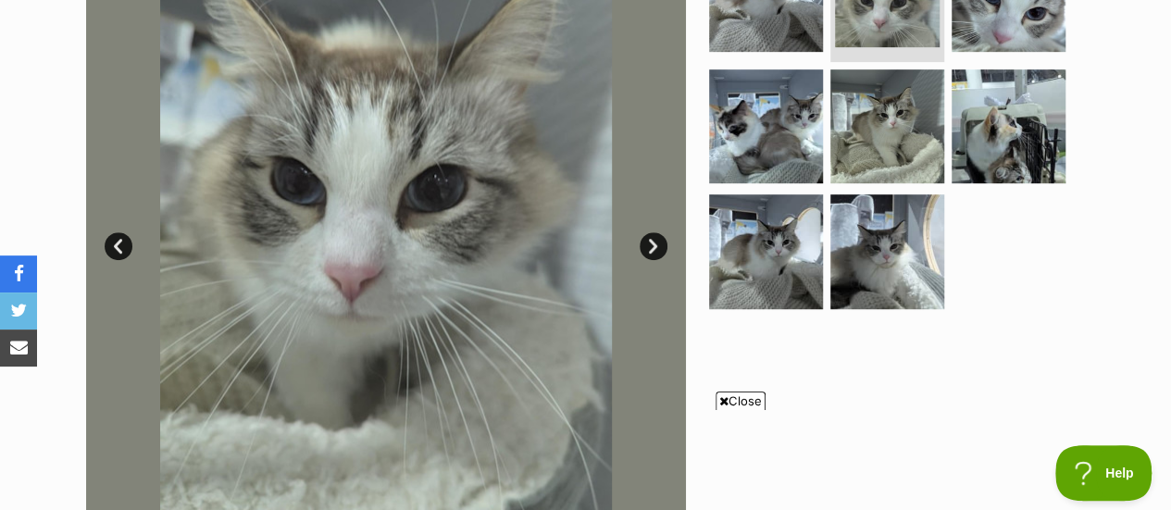
click at [644, 232] on link "Next" at bounding box center [654, 246] width 28 height 28
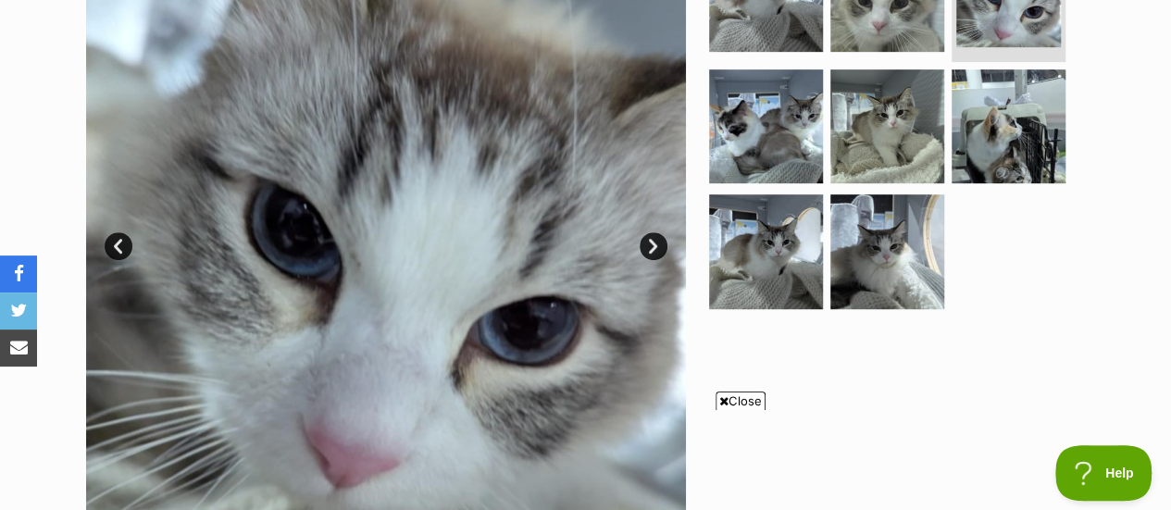
click at [644, 232] on link "Next" at bounding box center [654, 246] width 28 height 28
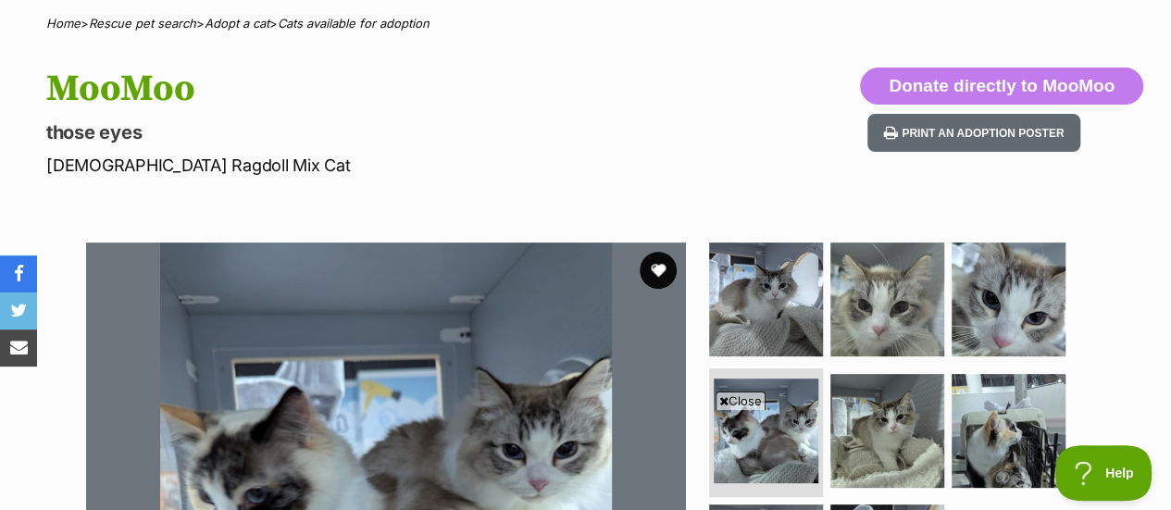
scroll to position [168, 0]
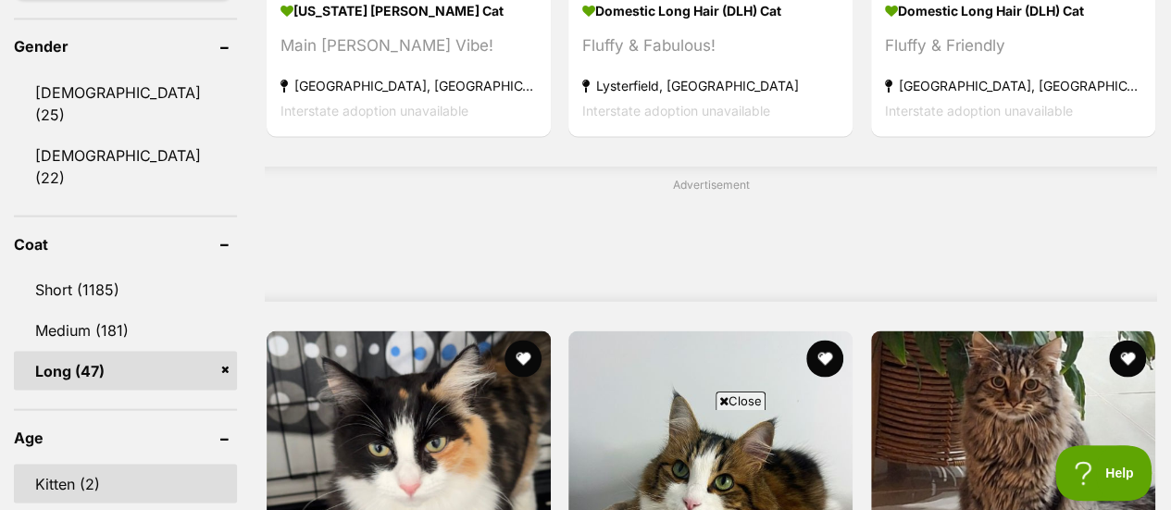
scroll to position [1683, 0]
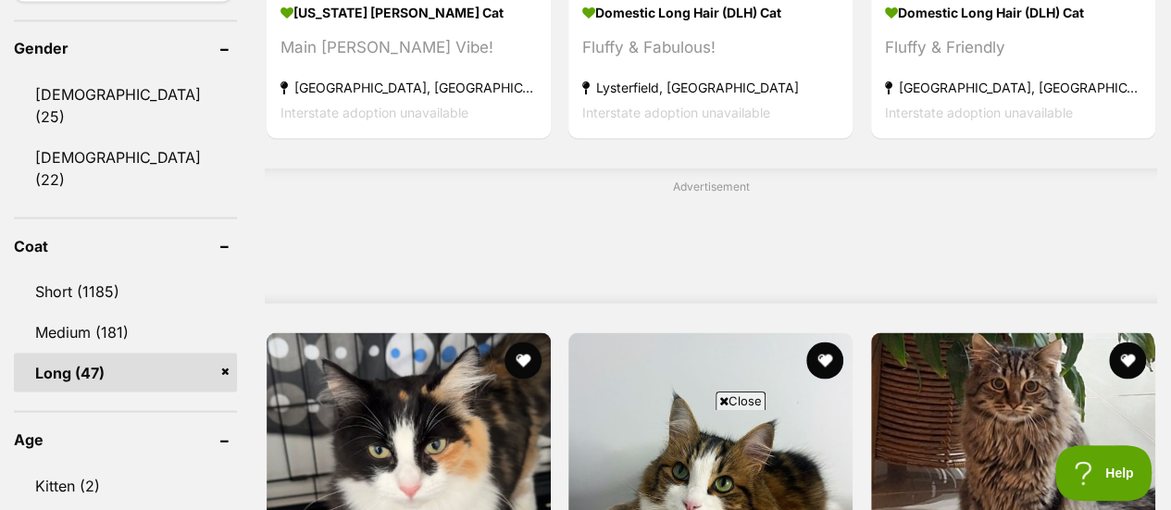
click at [224, 353] on link "Long (47)" at bounding box center [125, 372] width 223 height 39
